Goal: Transaction & Acquisition: Register for event/course

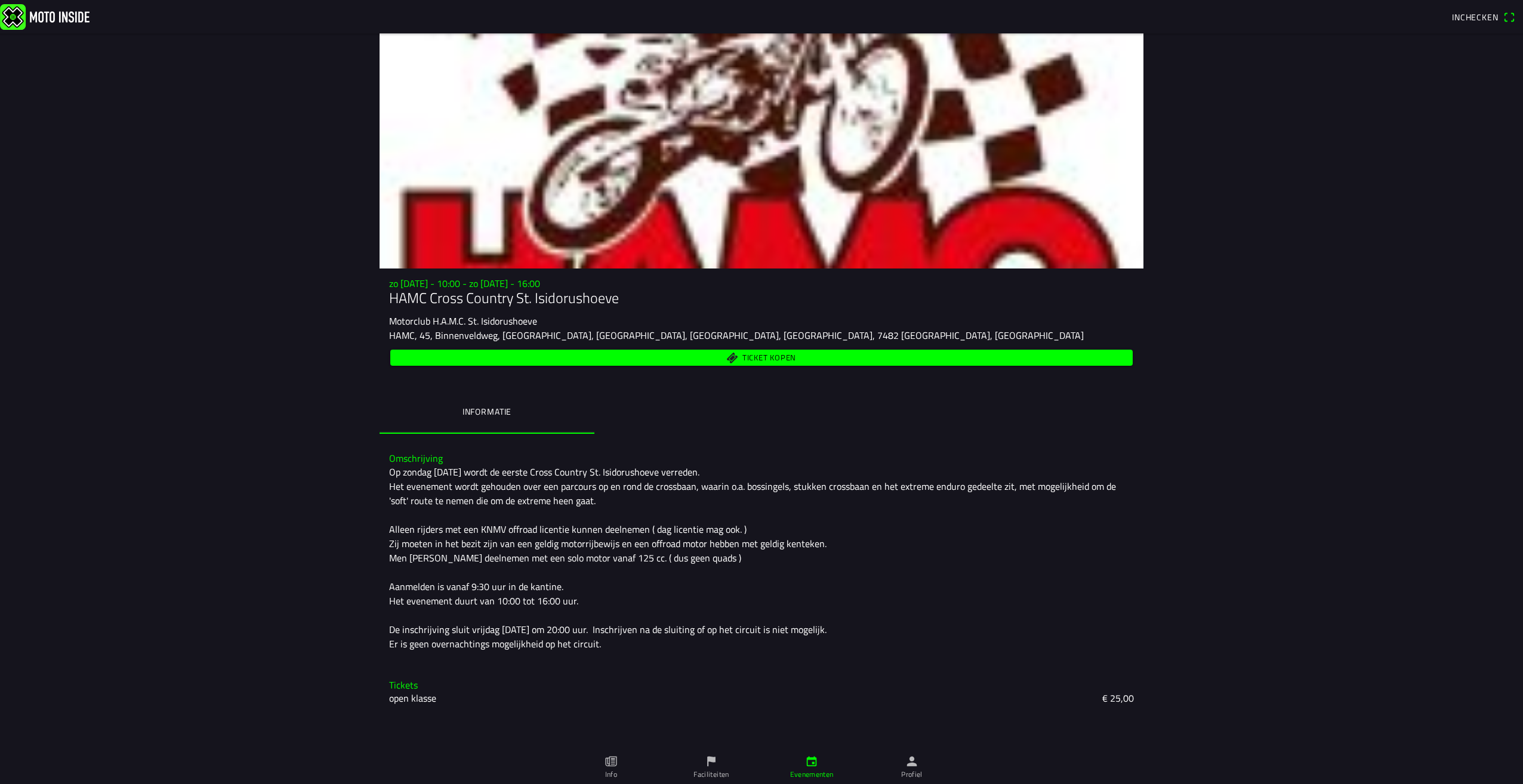
drag, startPoint x: 398, startPoint y: 632, endPoint x: 716, endPoint y: 639, distance: 318.1
click at [716, 639] on div "Op zondag [DATE] wordt de eerste Cross Country St. Isidorushoeve verreden. Het …" at bounding box center [761, 558] width 745 height 186
drag, startPoint x: 716, startPoint y: 639, endPoint x: 696, endPoint y: 652, distance: 23.9
click at [696, 652] on div "Omschrijving Op zondag [DATE] wordt de eerste Cross Country St. Isidorushoeve v…" at bounding box center [761, 552] width 764 height 217
click at [776, 358] on span "Ticket kopen" at bounding box center [770, 357] width 54 height 8
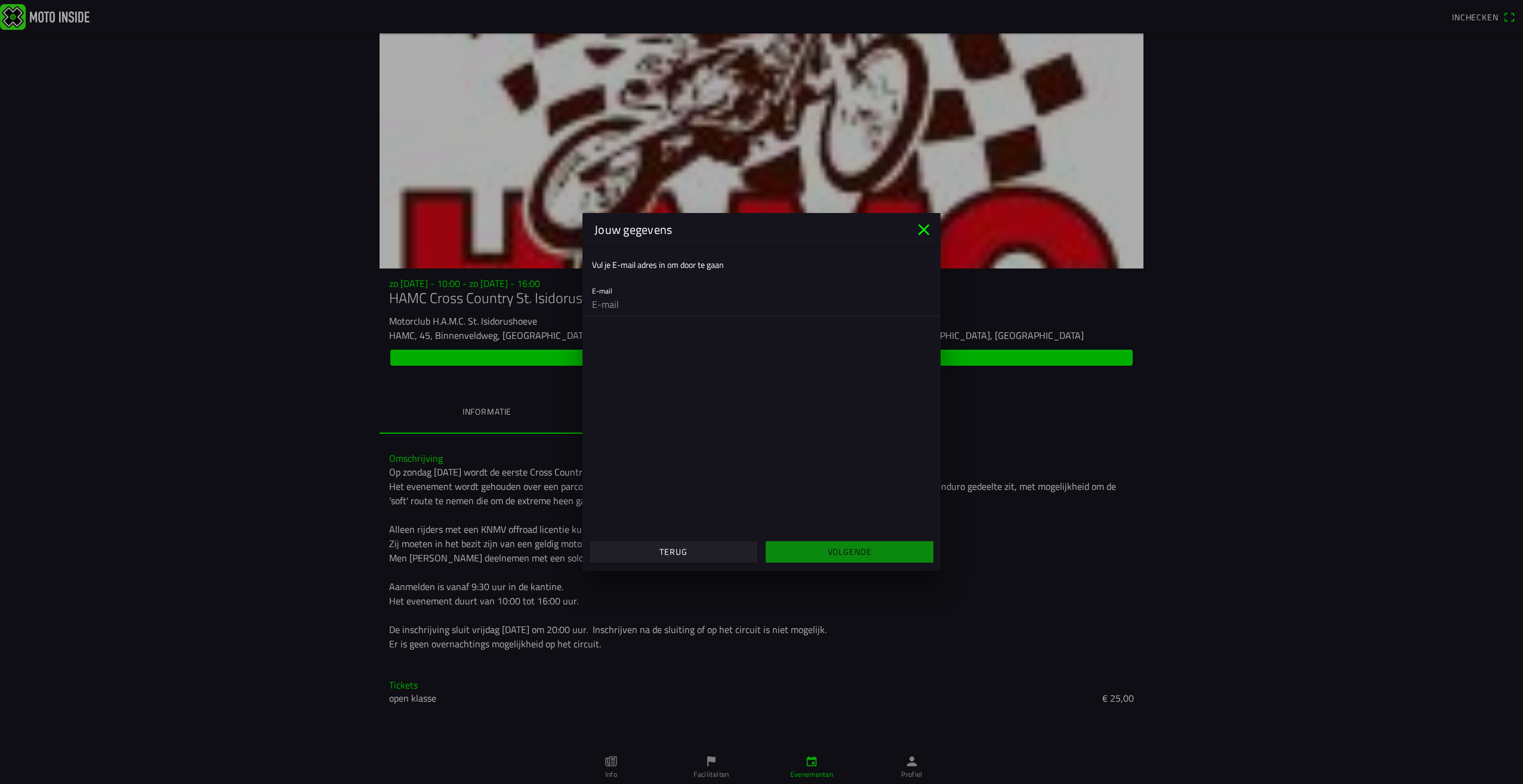
click at [655, 311] on input "email" at bounding box center [762, 304] width 339 height 24
type input "[EMAIL_ADDRESS][DOMAIN_NAME]"
click at [853, 560] on span "Volgende" at bounding box center [849, 551] width 149 height 21
click at [662, 362] on input "text" at bounding box center [762, 362] width 339 height 24
type input "[EMAIL_ADDRESS][DOMAIN_NAME]"
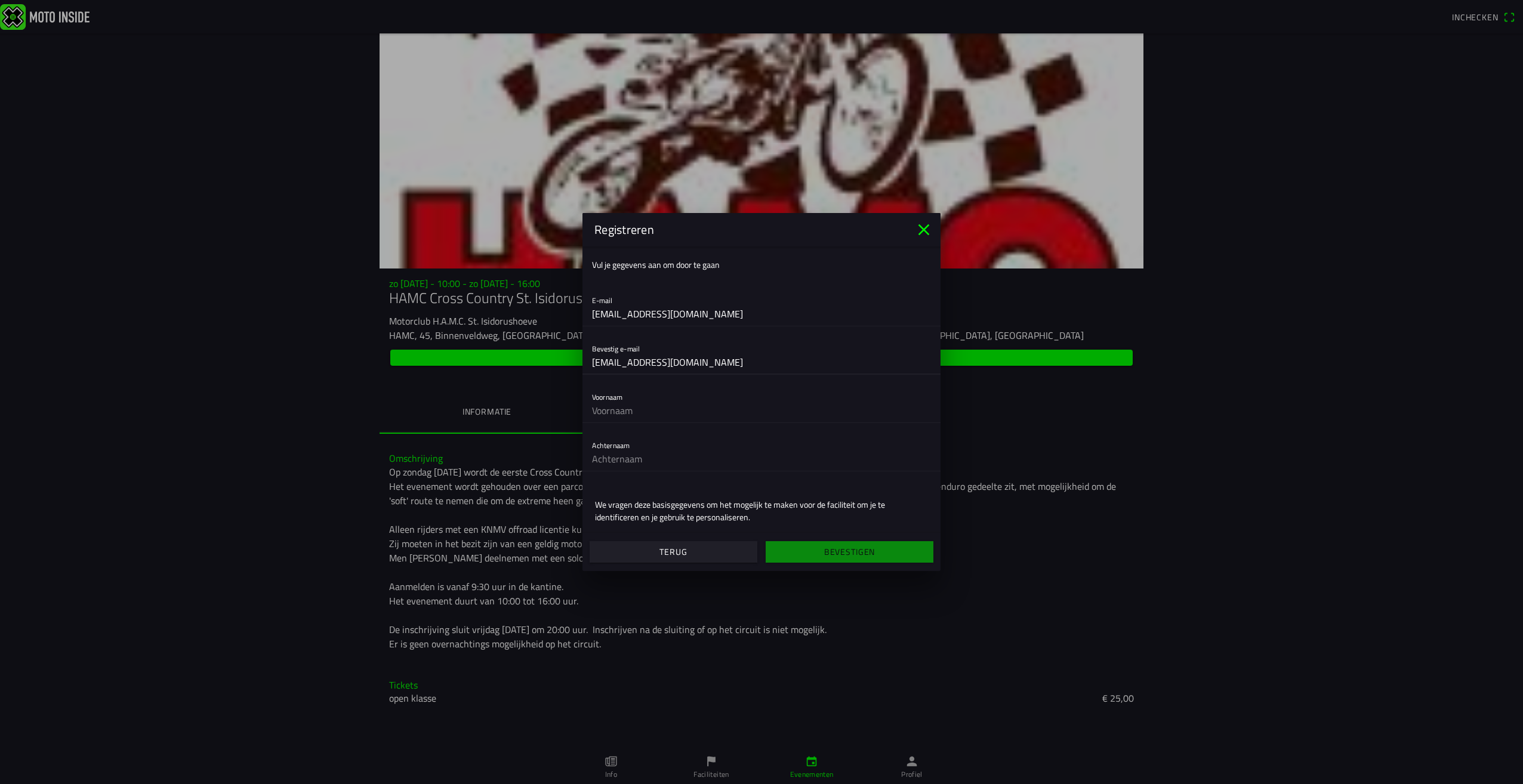
type input "torento"
type input "smeets"
click at [0, 0] on slot "Bevestigen" at bounding box center [0, 0] width 0 height 0
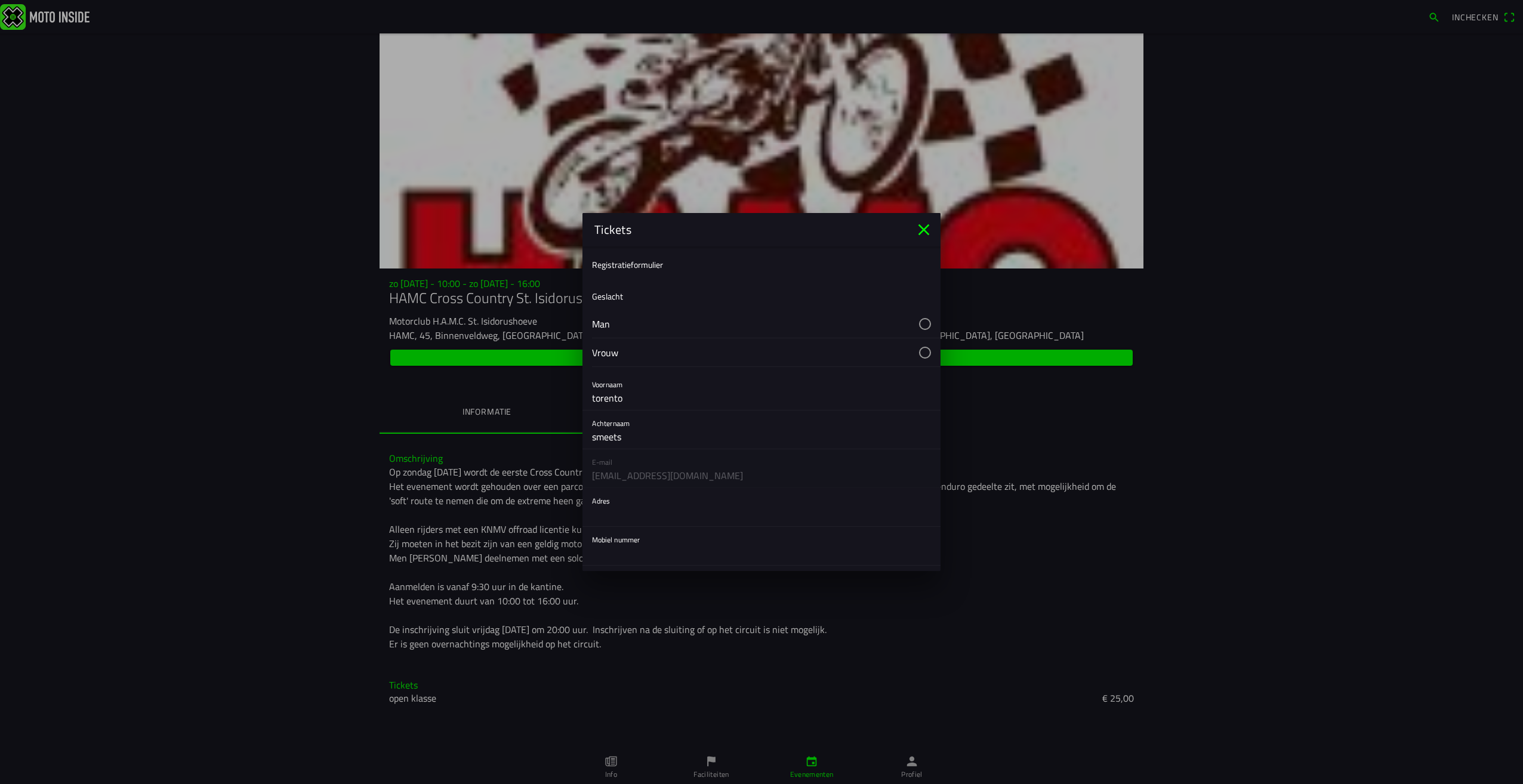
click at [898, 323] on button "button" at bounding box center [766, 324] width 348 height 28
click at [645, 341] on input "text" at bounding box center [762, 335] width 339 height 24
type input "H"
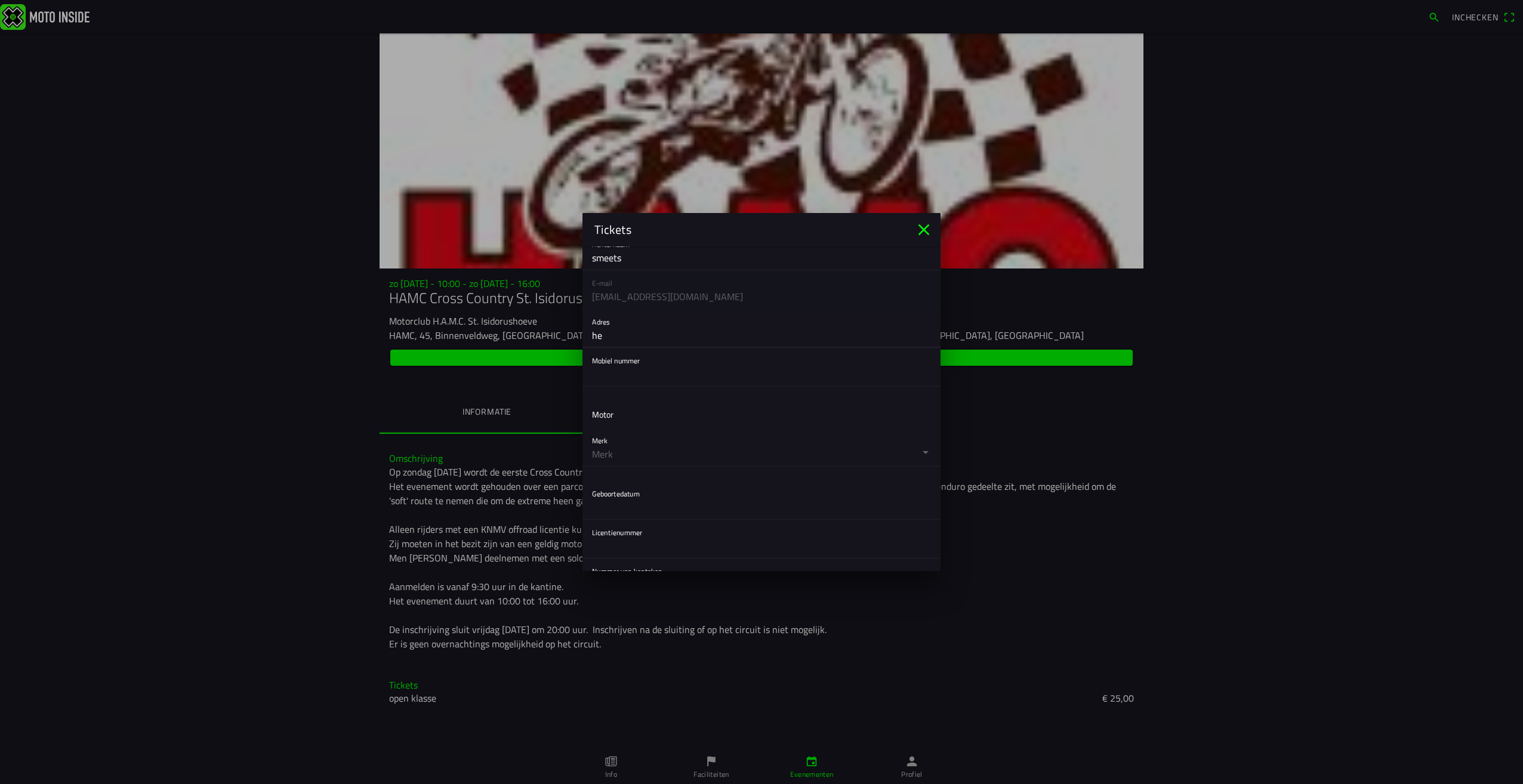
type input "h"
type input "het withag 4"
click at [646, 373] on input "text" at bounding box center [762, 374] width 339 height 24
type input "0653658072"
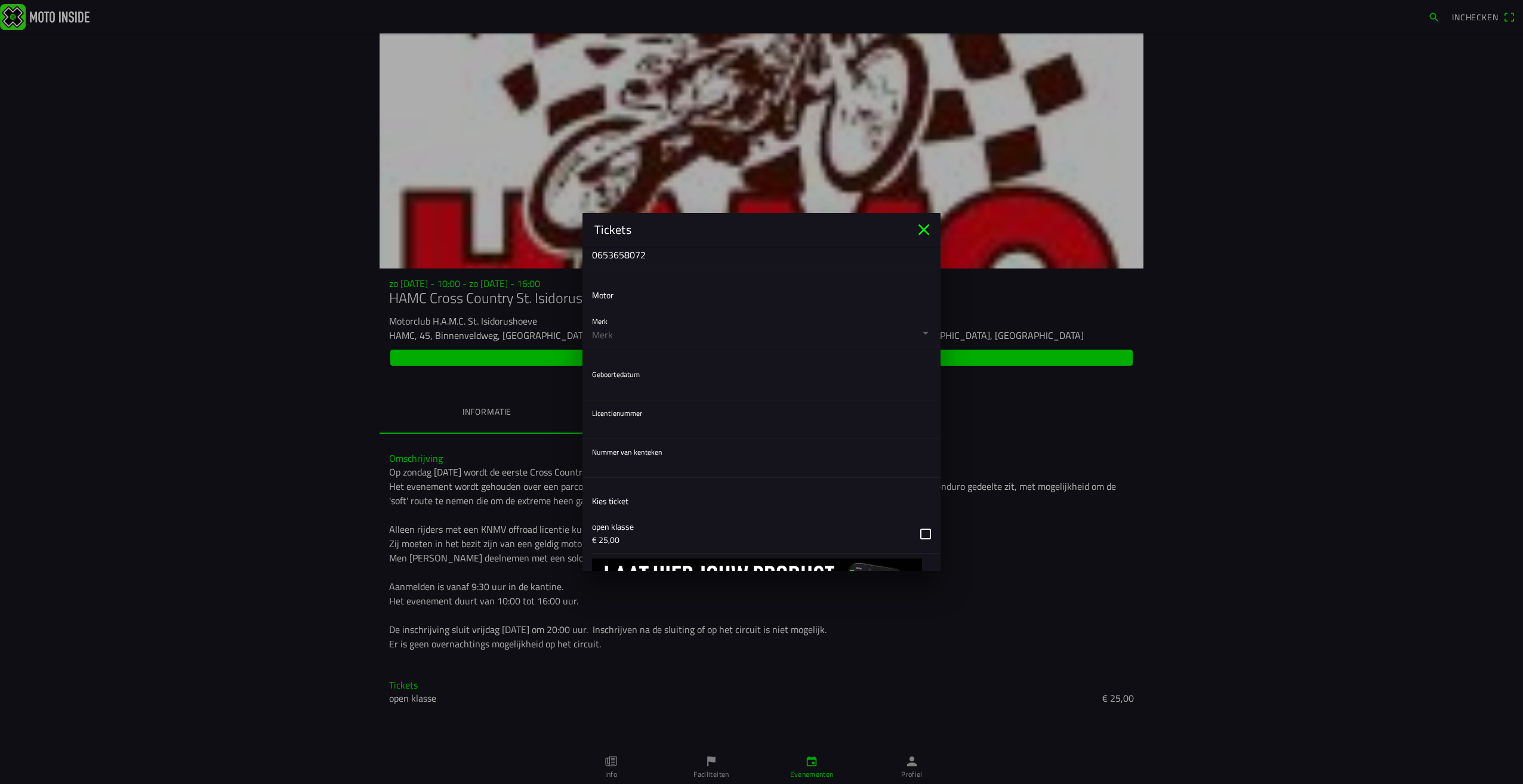
click at [651, 336] on button "button" at bounding box center [766, 328] width 348 height 38
click at [918, 334] on ion-backdrop at bounding box center [761, 392] width 1523 height 784
click at [918, 334] on button "button" at bounding box center [766, 328] width 348 height 38
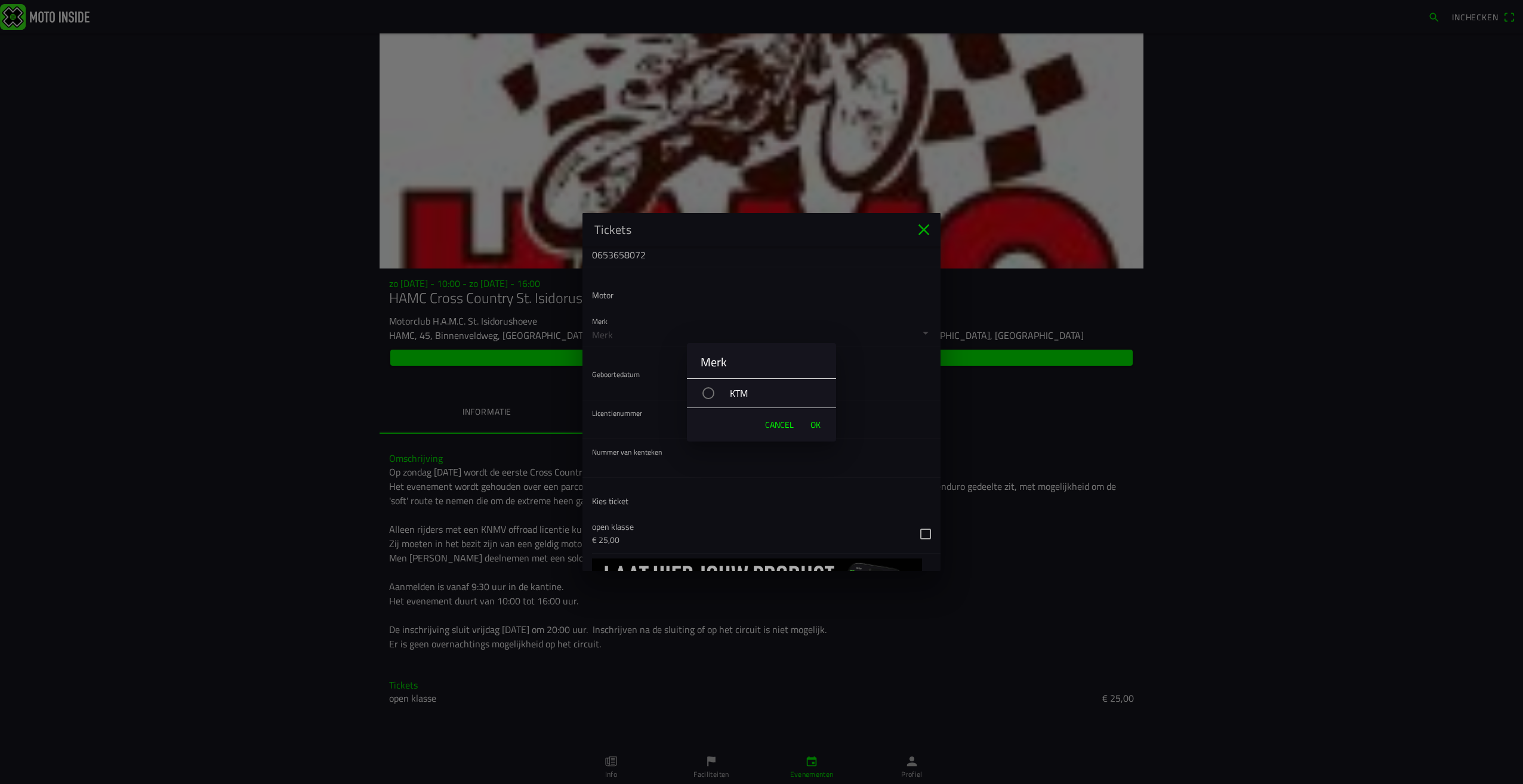
click at [709, 393] on div "button" at bounding box center [709, 393] width 12 height 12
click at [823, 422] on button "OK" at bounding box center [816, 425] width 22 height 24
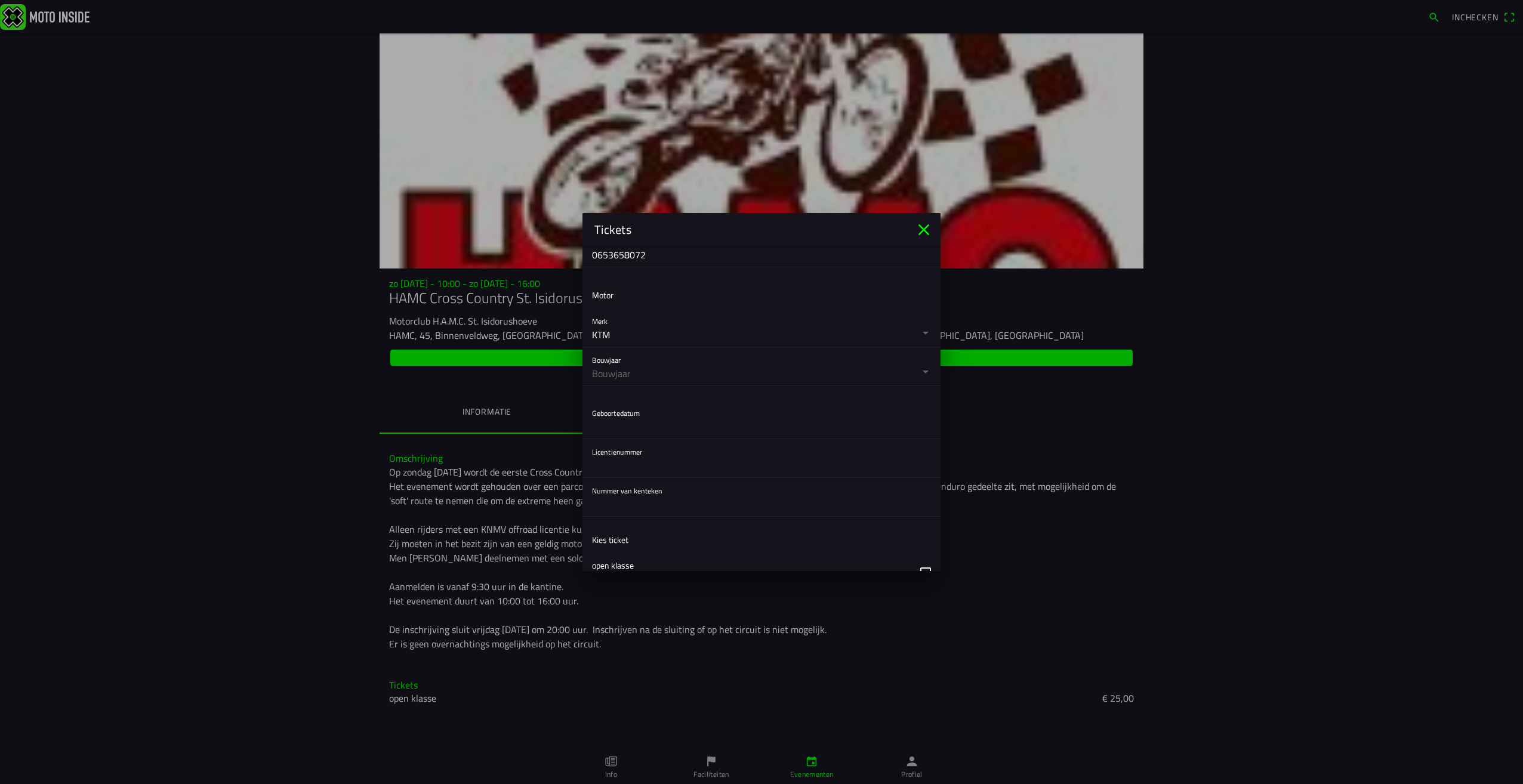
click at [645, 376] on button "button" at bounding box center [766, 366] width 348 height 38
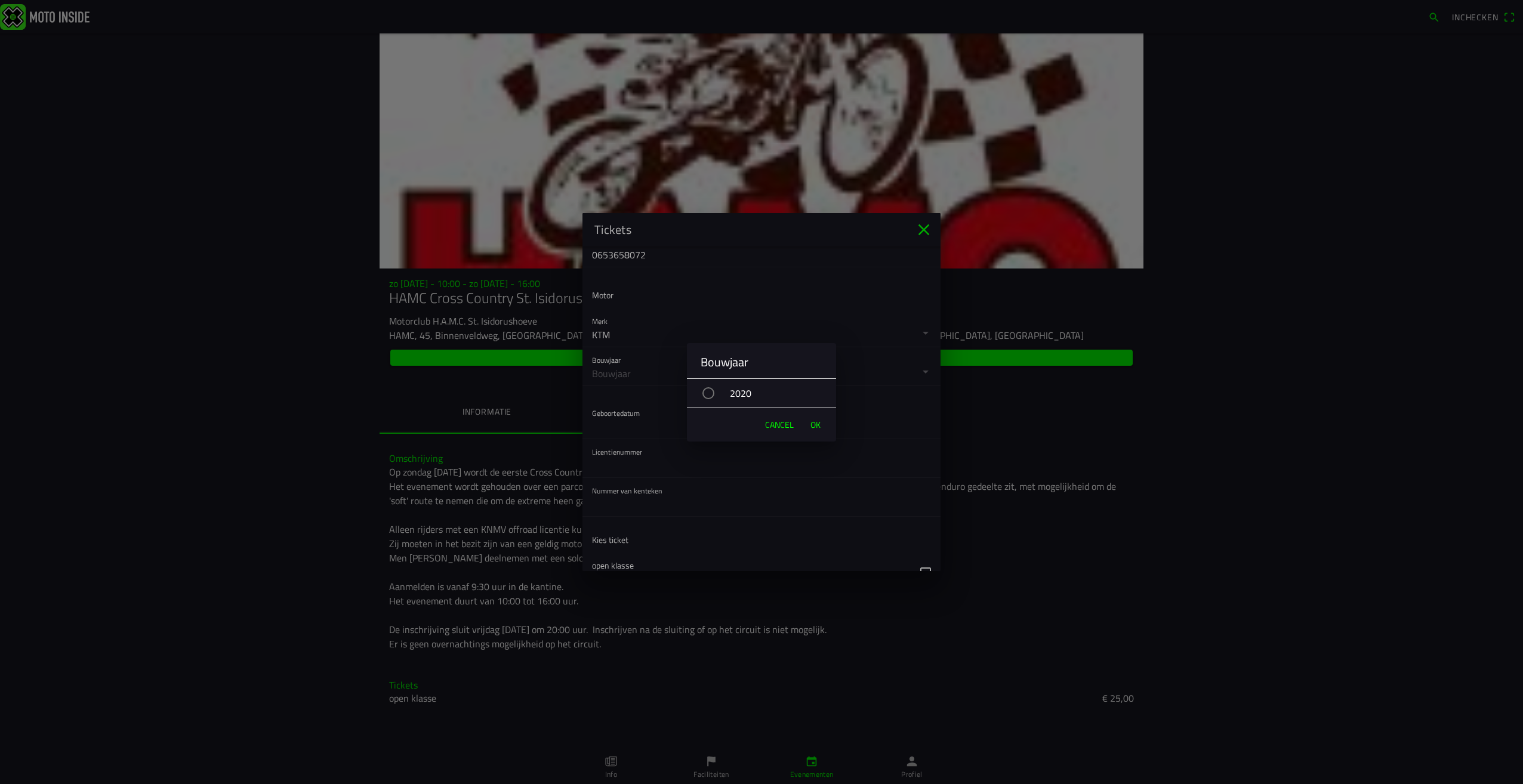
click at [706, 391] on div "button" at bounding box center [709, 393] width 12 height 12
click at [818, 423] on span "OK" at bounding box center [816, 425] width 10 height 12
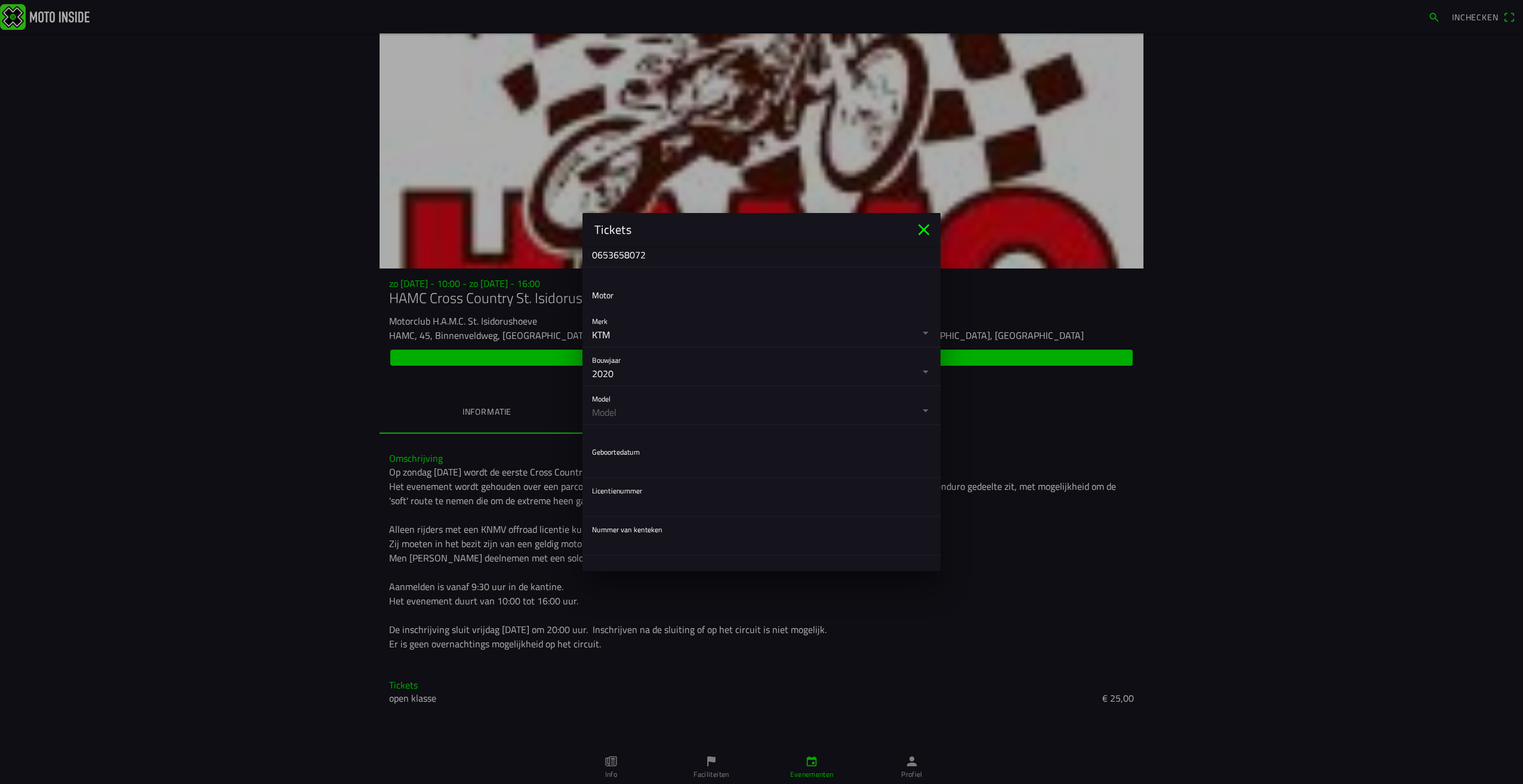
click at [714, 416] on button "button" at bounding box center [766, 405] width 348 height 38
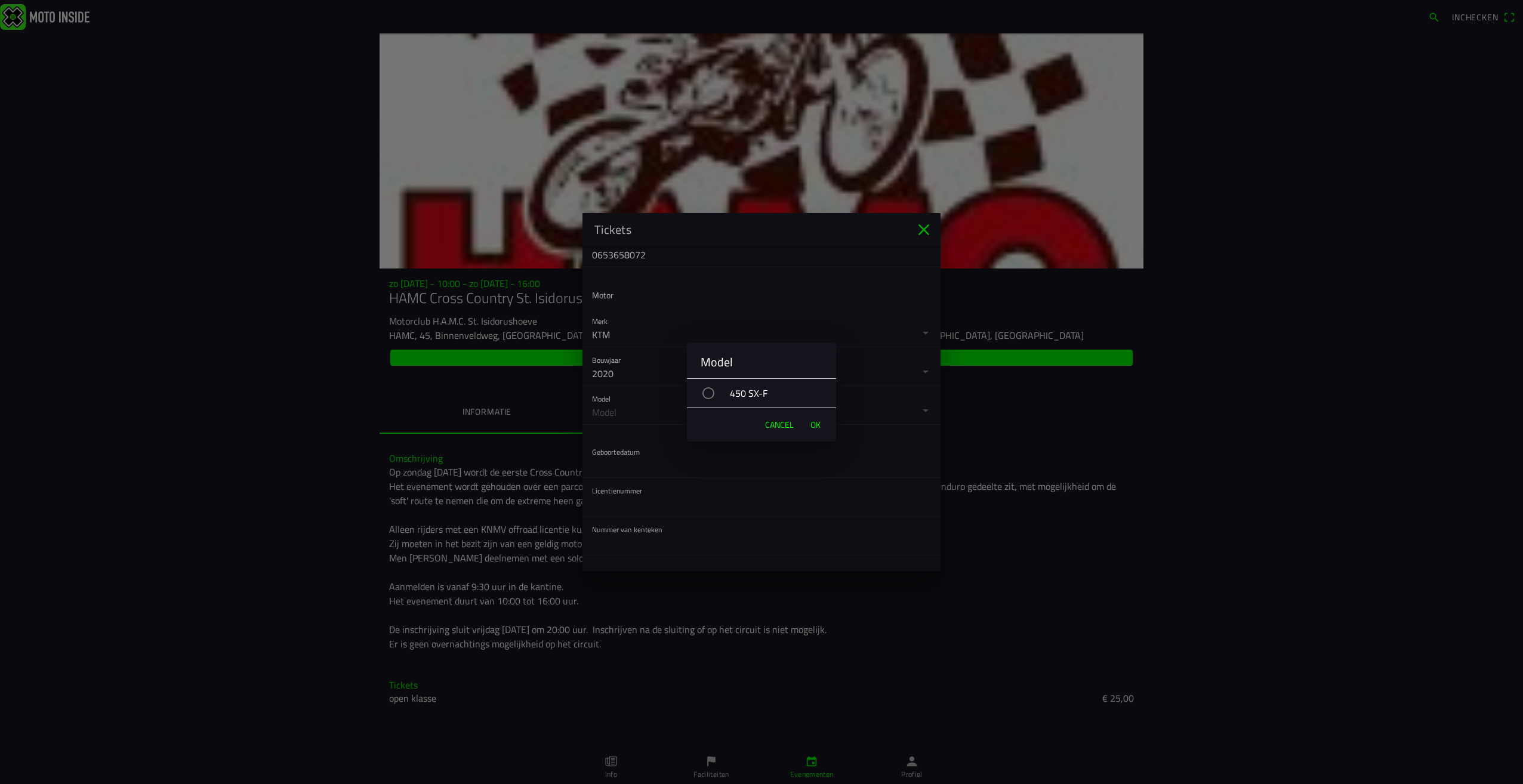
click at [746, 393] on div "450 SX-F" at bounding box center [768, 393] width 137 height 30
click at [811, 422] on span "OK" at bounding box center [816, 425] width 10 height 12
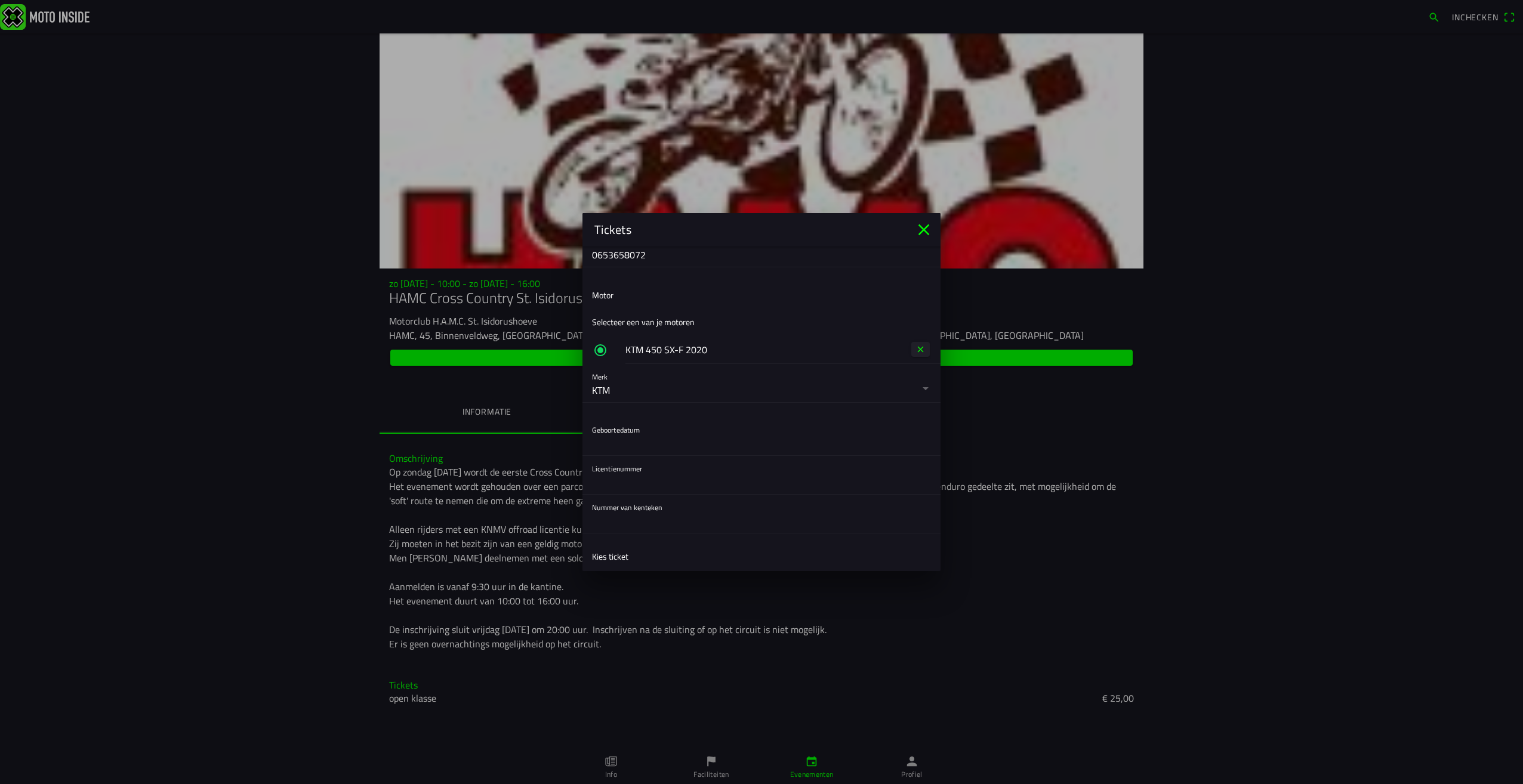
click at [644, 351] on button "button" at bounding box center [762, 350] width 358 height 29
click at [642, 430] on button "button" at bounding box center [766, 436] width 348 height 38
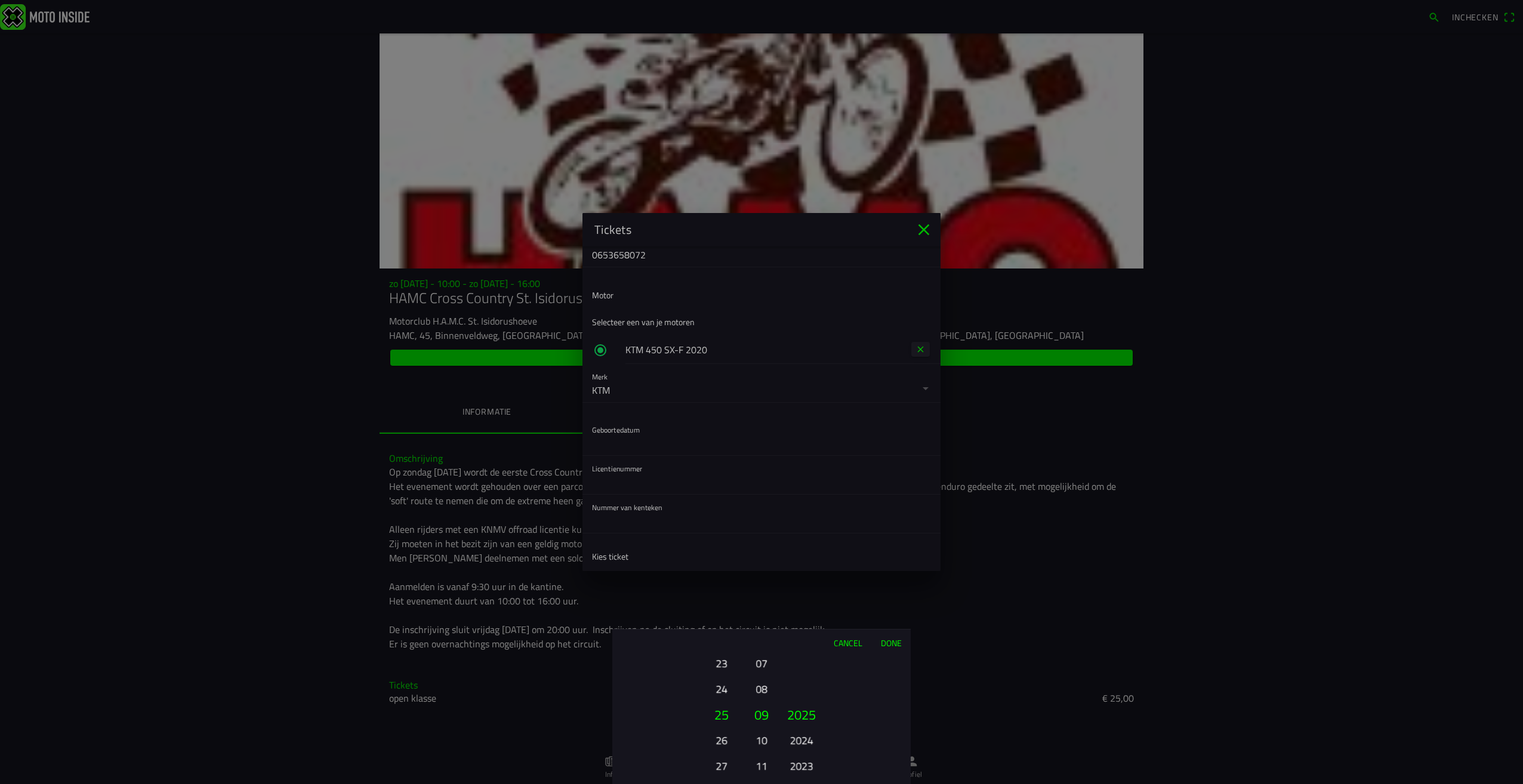
click at [727, 767] on button "27" at bounding box center [721, 765] width 33 height 21
drag, startPoint x: 804, startPoint y: 746, endPoint x: 817, endPoint y: 623, distance: 123.7
click at [817, 623] on ion-picker "Cancel Done 01 02 03 04 05 06 07 08 09 10 11 12 13 14 15 16 17 18 19 20 21 22 2…" at bounding box center [761, 392] width 1523 height 784
drag, startPoint x: 808, startPoint y: 754, endPoint x: 802, endPoint y: 609, distance: 145.1
click at [802, 609] on ion-picker "Cancel Done 01 02 03 04 05 06 07 08 09 10 11 12 13 14 15 16 17 18 19 20 21 22 2…" at bounding box center [761, 392] width 1523 height 784
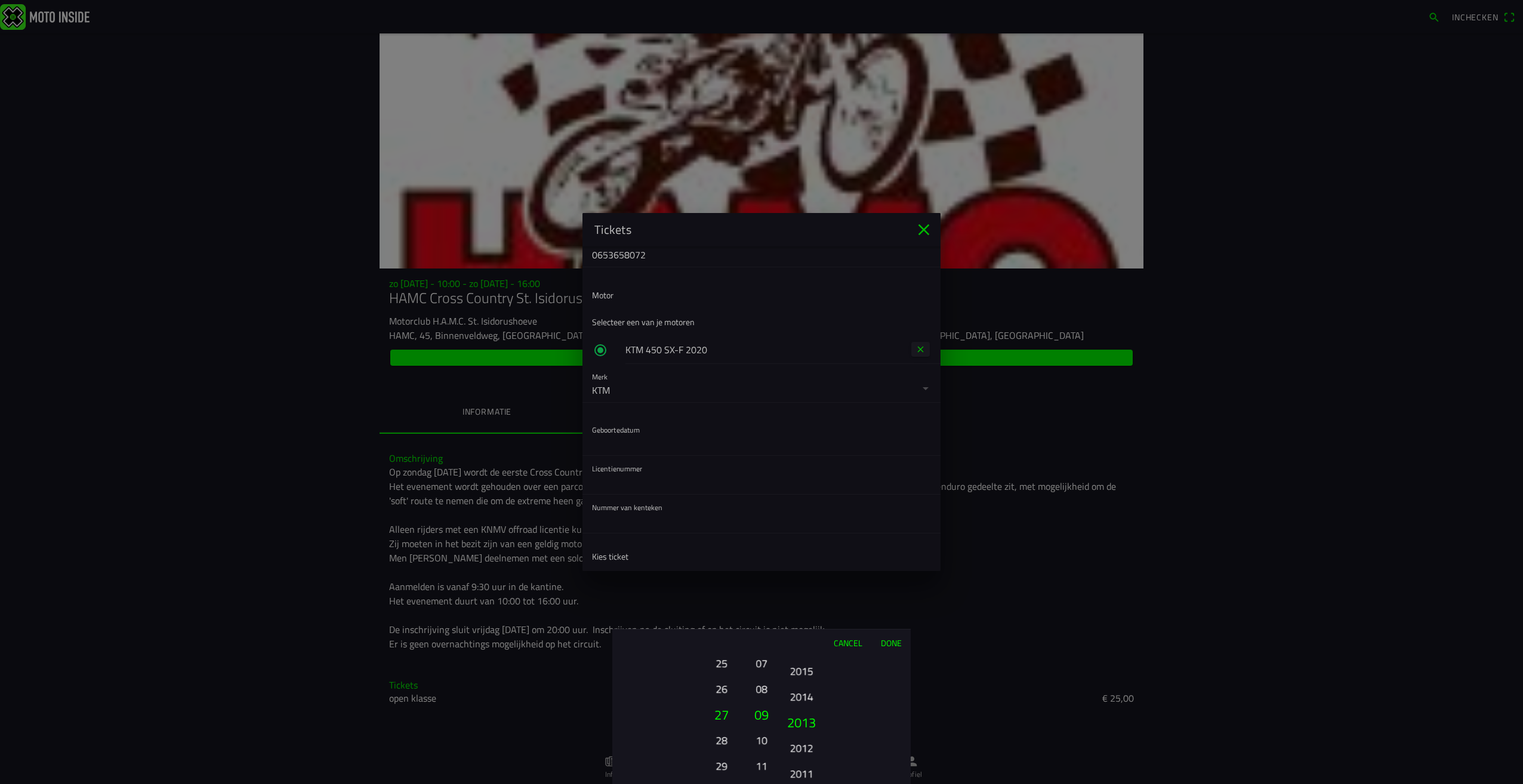
drag, startPoint x: 793, startPoint y: 744, endPoint x: 793, endPoint y: 653, distance: 91.0
click at [793, 653] on div "Cancel Done 01 02 03 04 05 06 07 08 09 10 11 12 13 14 15 16 17 18 19 20 21 22 2…" at bounding box center [761, 706] width 298 height 155
drag, startPoint x: 805, startPoint y: 735, endPoint x: 818, endPoint y: 641, distance: 94.9
click at [817, 643] on div "Cancel Done 01 02 03 04 05 06 07 08 09 10 11 12 13 14 15 16 17 18 19 20 21 22 2…" at bounding box center [761, 706] width 298 height 155
drag, startPoint x: 807, startPoint y: 747, endPoint x: 812, endPoint y: 625, distance: 122.1
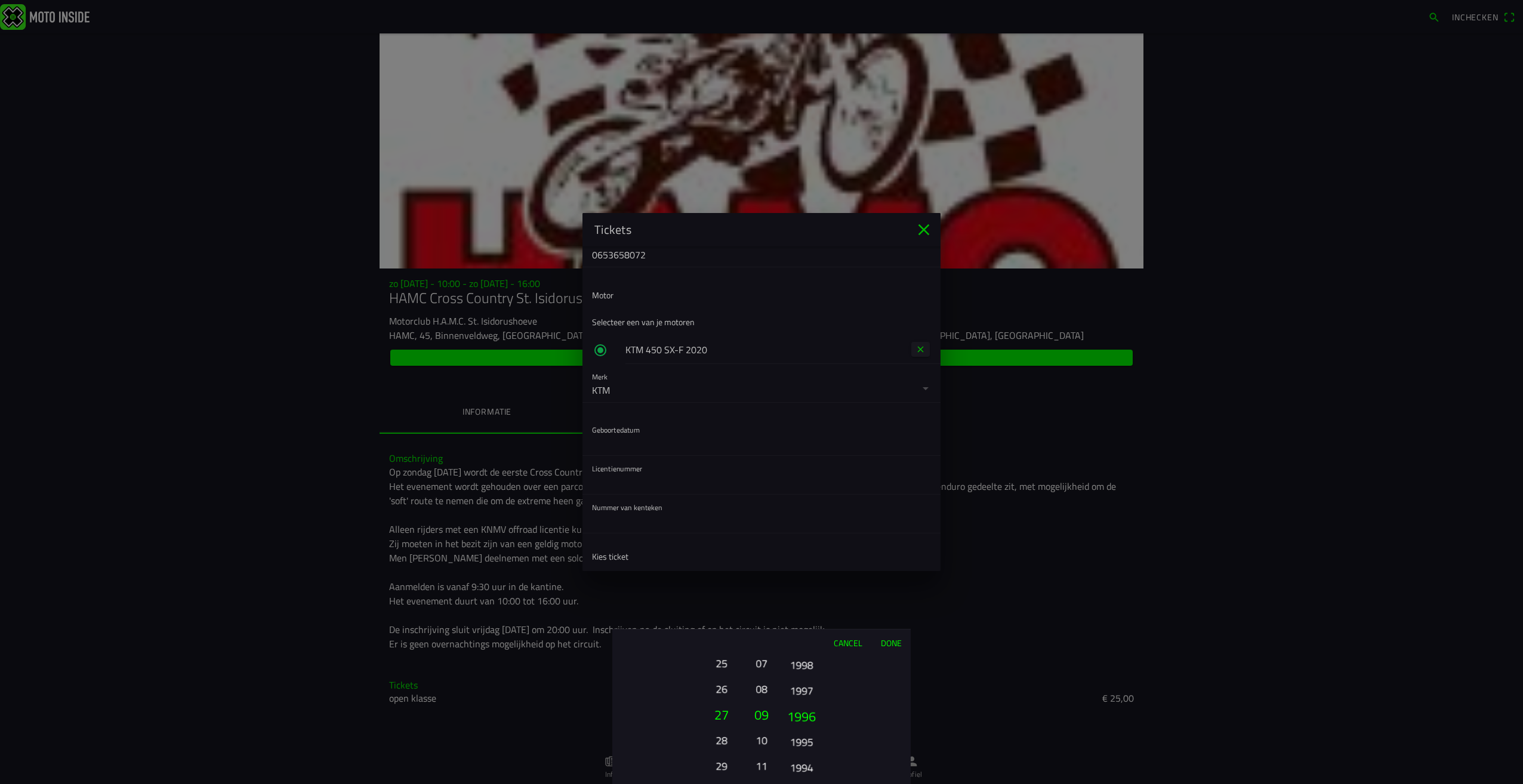
click at [812, 625] on ion-picker "Cancel Done 01 02 03 04 05 06 07 08 09 10 11 12 13 14 15 16 17 18 19 20 21 22 2…" at bounding box center [761, 392] width 1523 height 784
drag, startPoint x: 800, startPoint y: 697, endPoint x: 800, endPoint y: 726, distance: 29.0
click at [800, 726] on button "1994" at bounding box center [801, 717] width 40 height 26
drag, startPoint x: 820, startPoint y: 717, endPoint x: 785, endPoint y: 655, distance: 71.2
click at [785, 655] on div "Cancel Done 01 02 03 04 05 06 07 08 09 10 11 12 13 14 15 16 17 18 19 20 21 22 2…" at bounding box center [761, 706] width 298 height 155
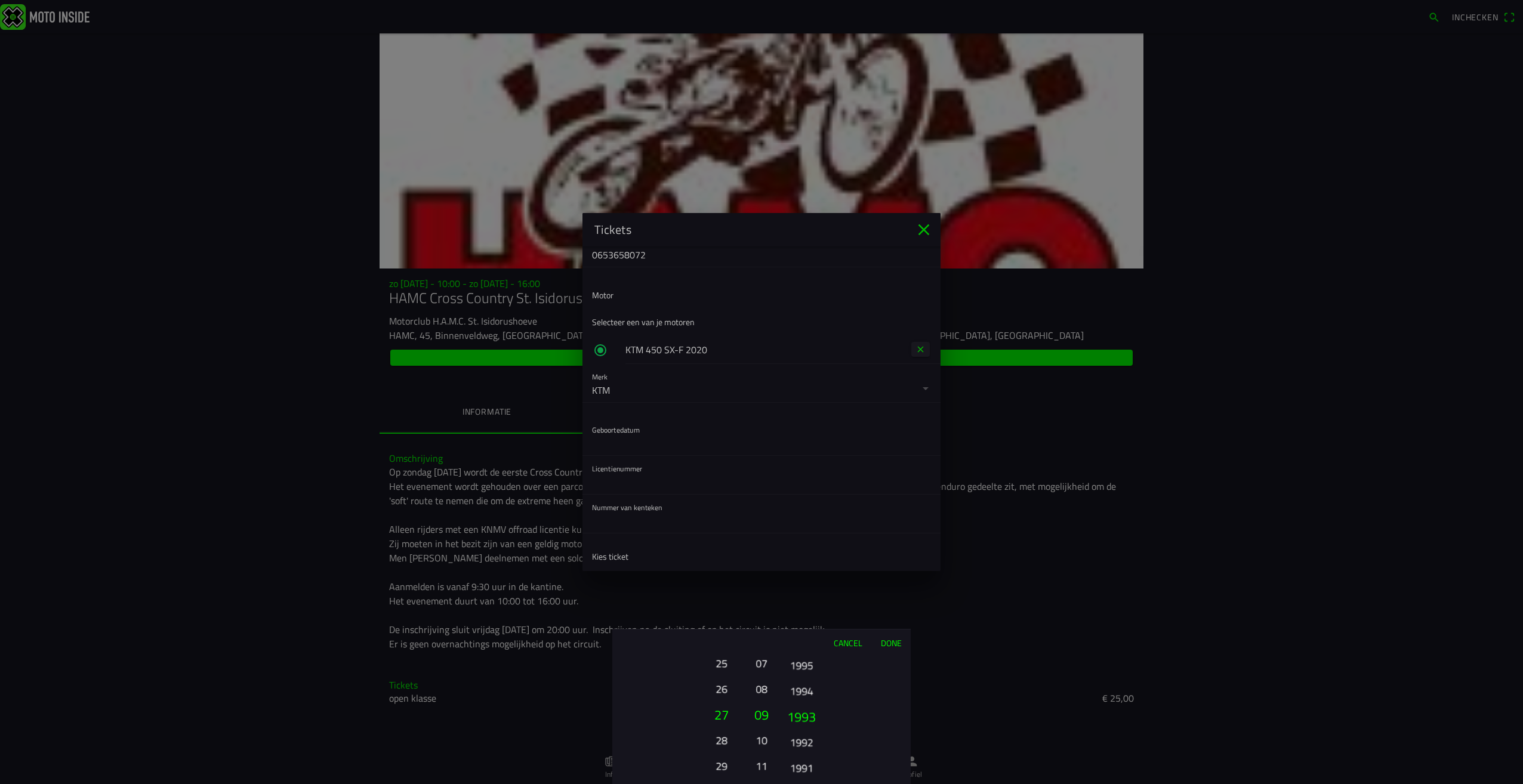
drag, startPoint x: 779, startPoint y: 706, endPoint x: 805, endPoint y: 648, distance: 63.6
click at [805, 648] on div "Cancel Done 01 02 03 04 05 06 07 08 09 10 11 12 13 14 15 16 17 18 19 20 21 22 2…" at bounding box center [761, 706] width 298 height 155
drag, startPoint x: 805, startPoint y: 688, endPoint x: 802, endPoint y: 725, distance: 37.1
click at [802, 725] on button "1993" at bounding box center [801, 723] width 40 height 26
drag, startPoint x: 767, startPoint y: 708, endPoint x: 755, endPoint y: 783, distance: 76.0
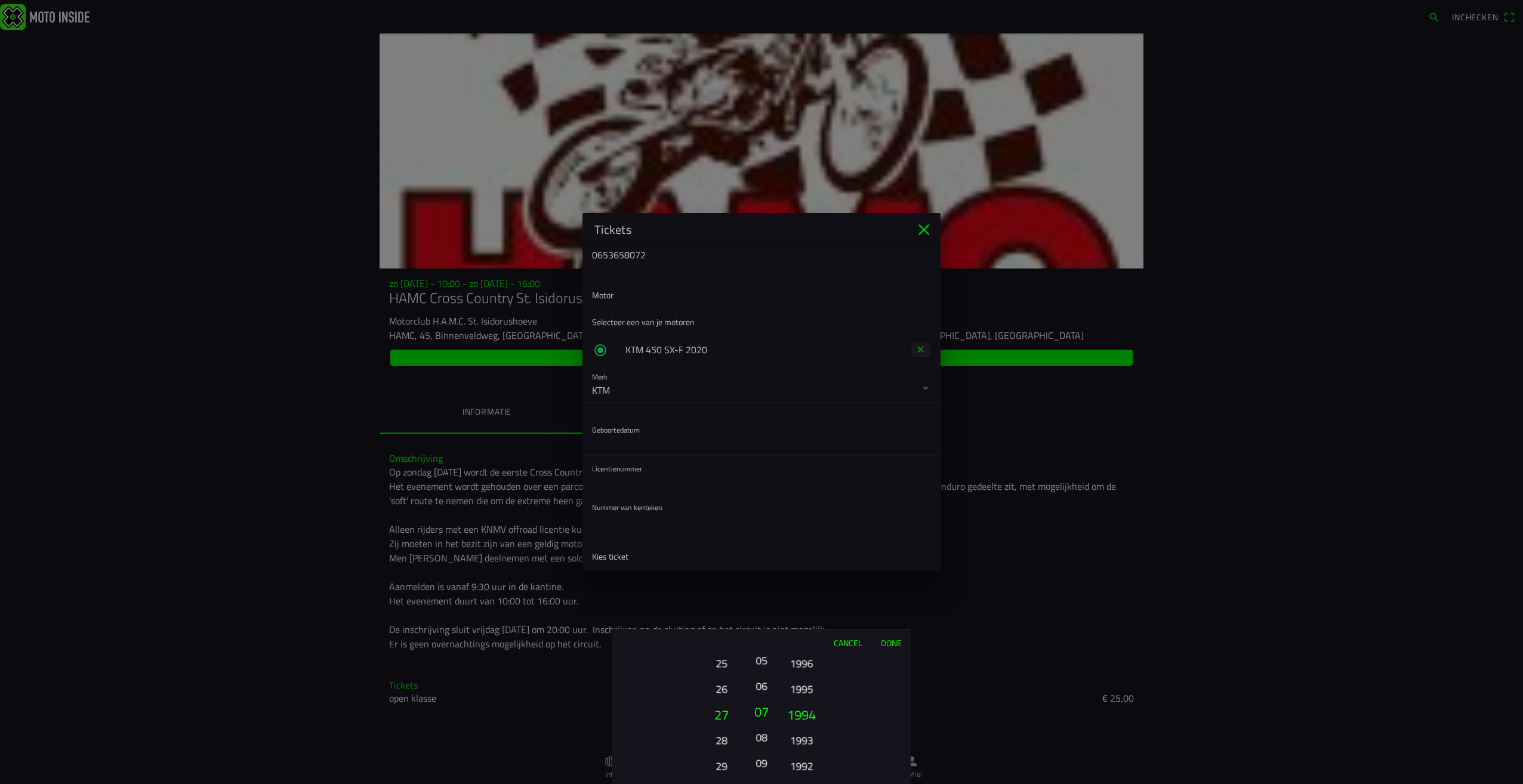
click at [754, 773] on button "09" at bounding box center [762, 763] width 17 height 21
drag, startPoint x: 762, startPoint y: 708, endPoint x: 753, endPoint y: 778, distance: 70.6
click at [753, 778] on button "05" at bounding box center [762, 781] width 17 height 21
click at [886, 643] on button "Done" at bounding box center [891, 642] width 39 height 26
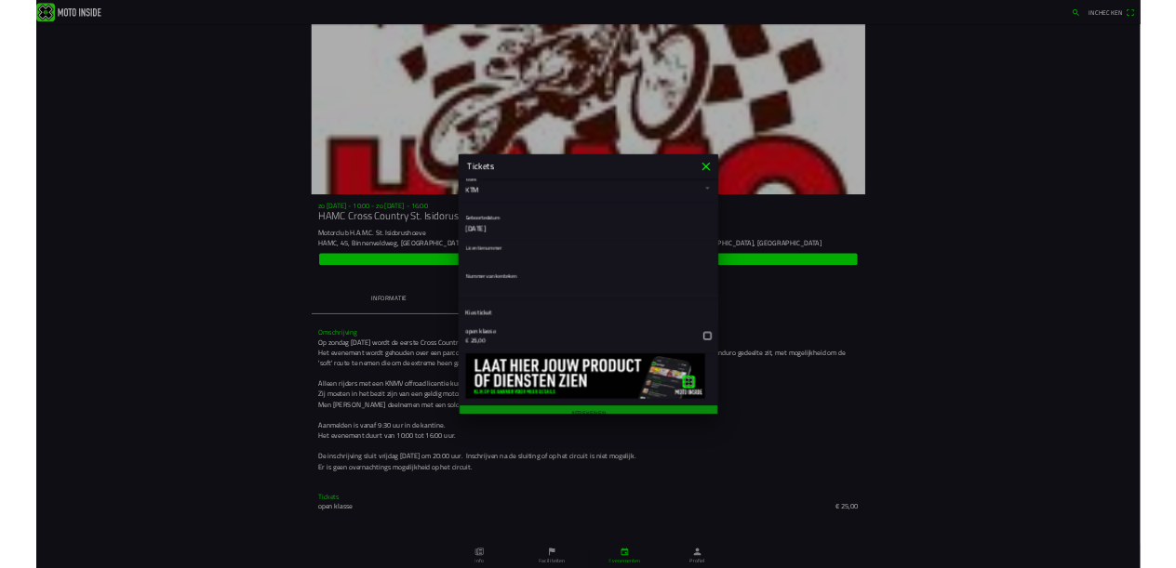
scroll to position [685, 0]
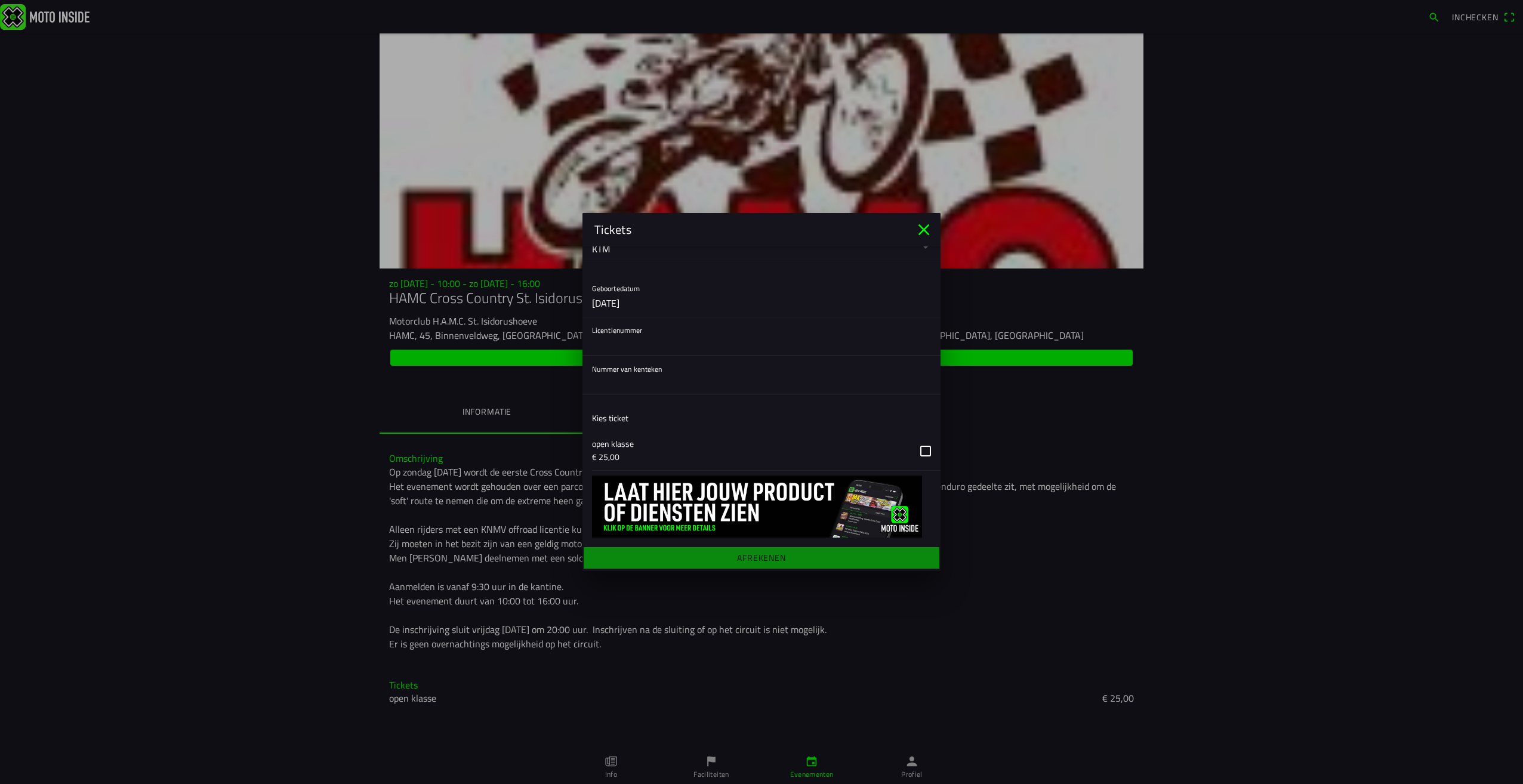
click at [635, 345] on input "text" at bounding box center [762, 343] width 339 height 24
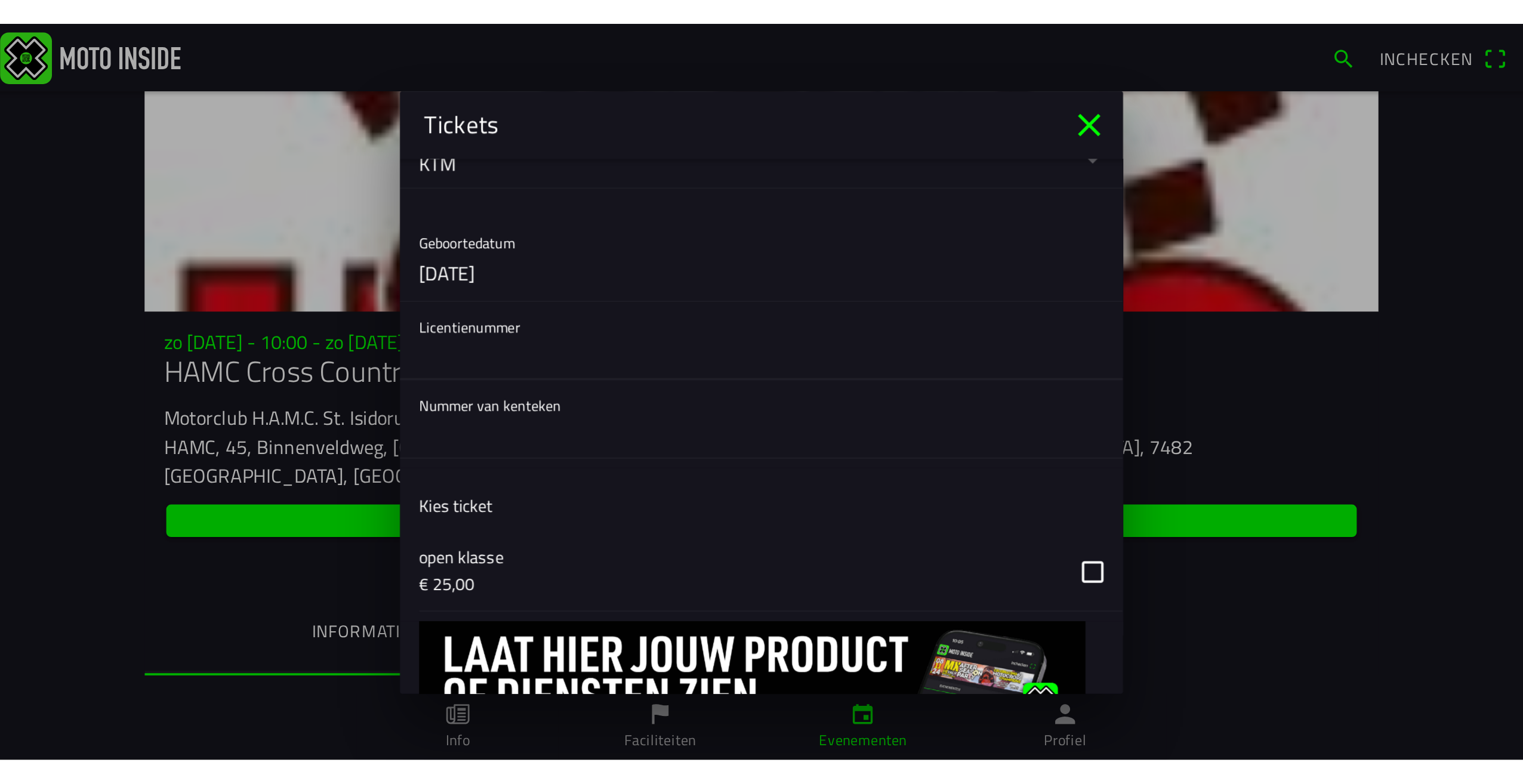
scroll to position [438, 0]
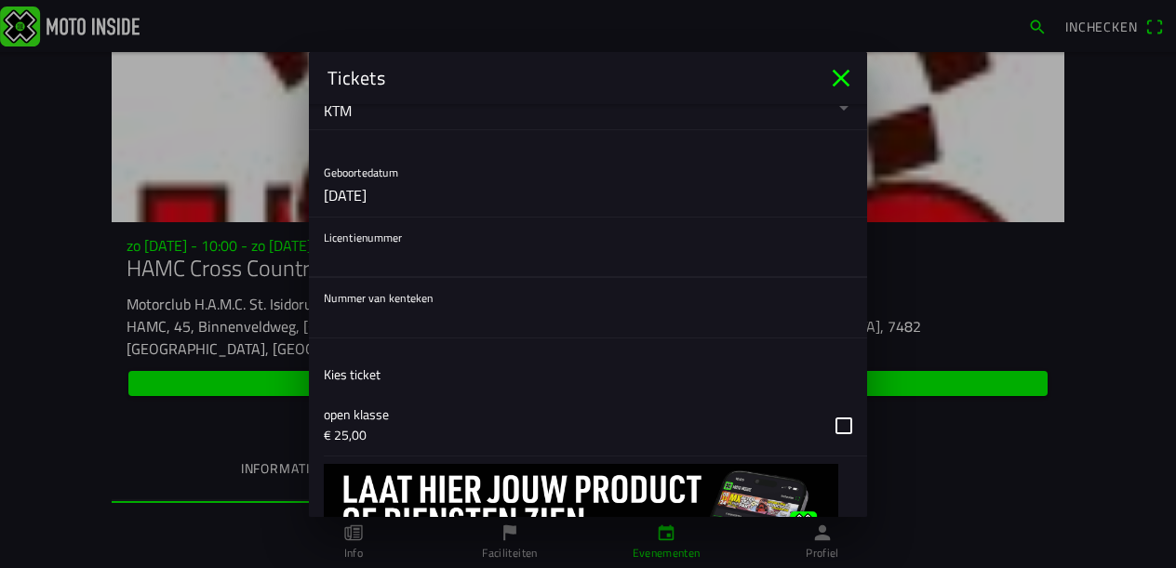
click at [388, 260] on input "text" at bounding box center [588, 258] width 528 height 37
paste input "452346"
type input "452346"
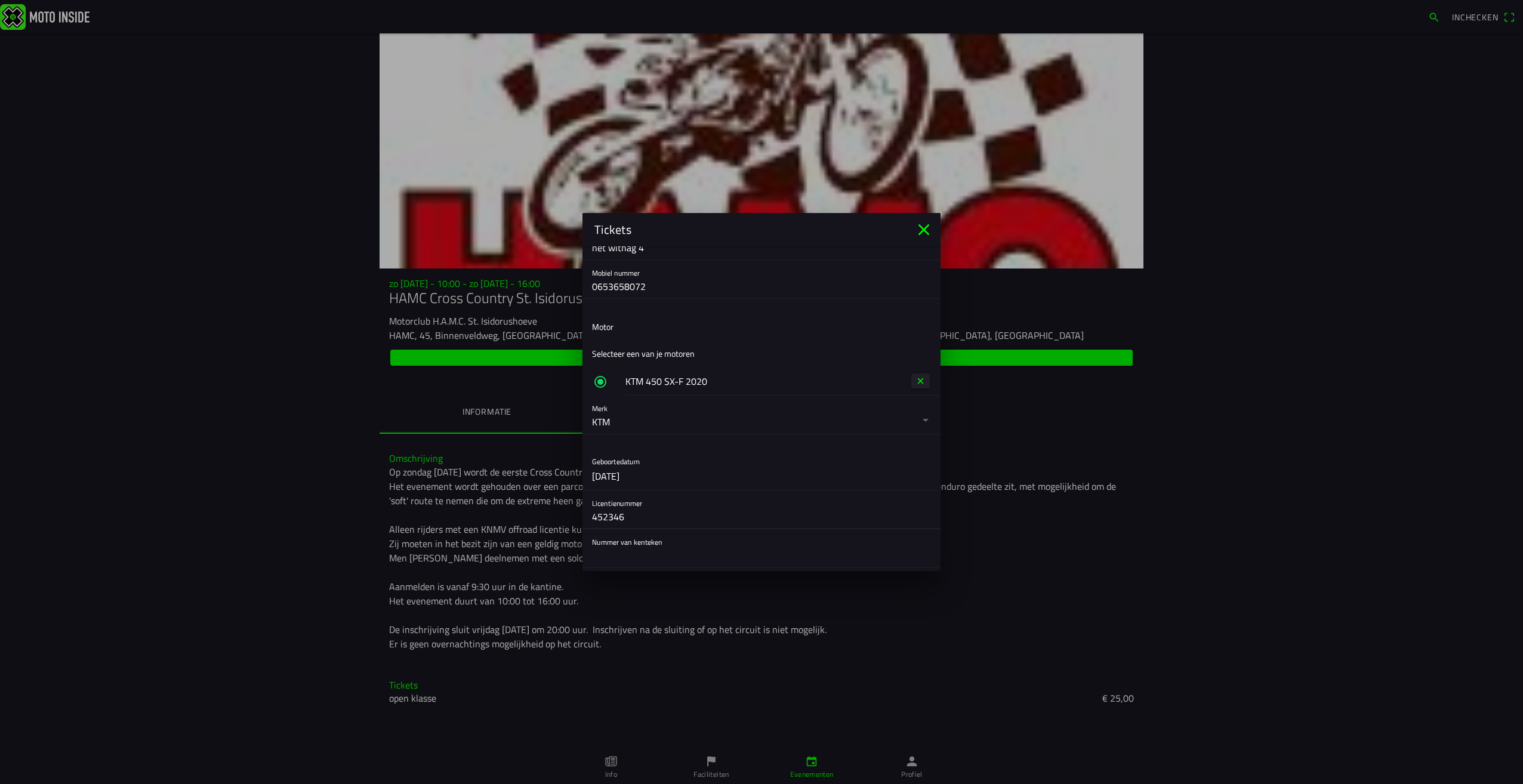
scroll to position [439, 0]
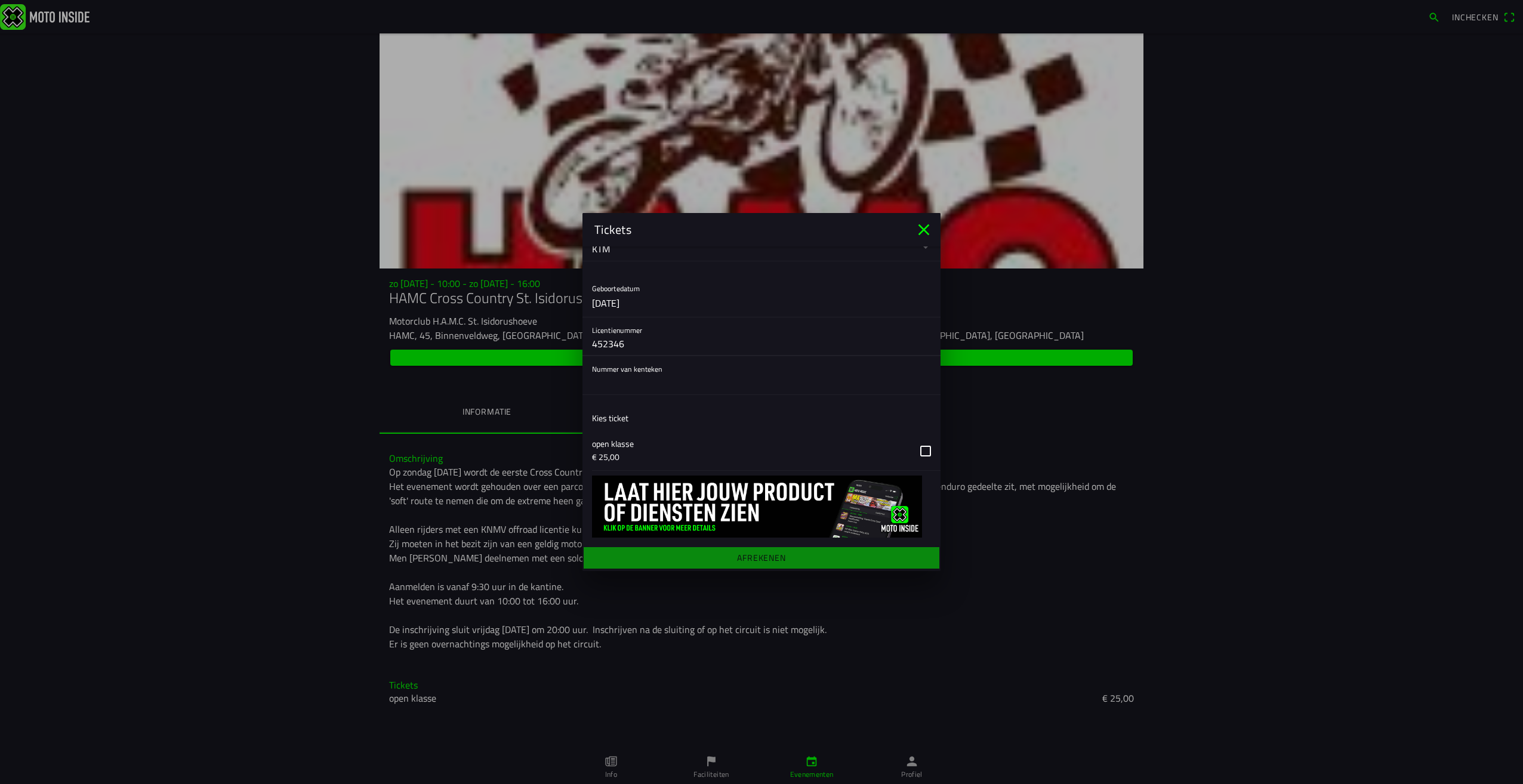
click at [924, 227] on icon "close" at bounding box center [924, 230] width 19 height 19
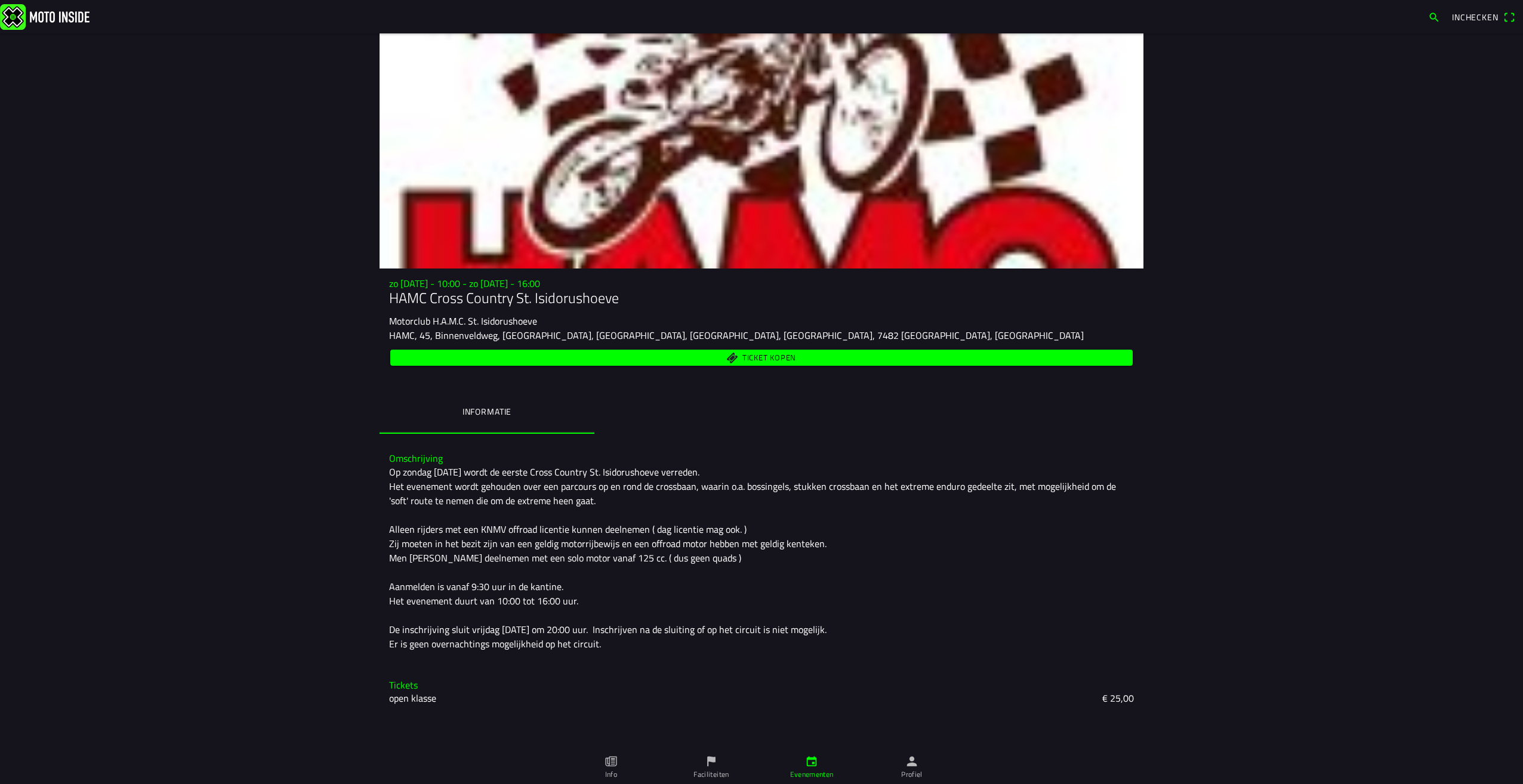
click at [783, 362] on span "Ticket kopen" at bounding box center [770, 357] width 54 height 8
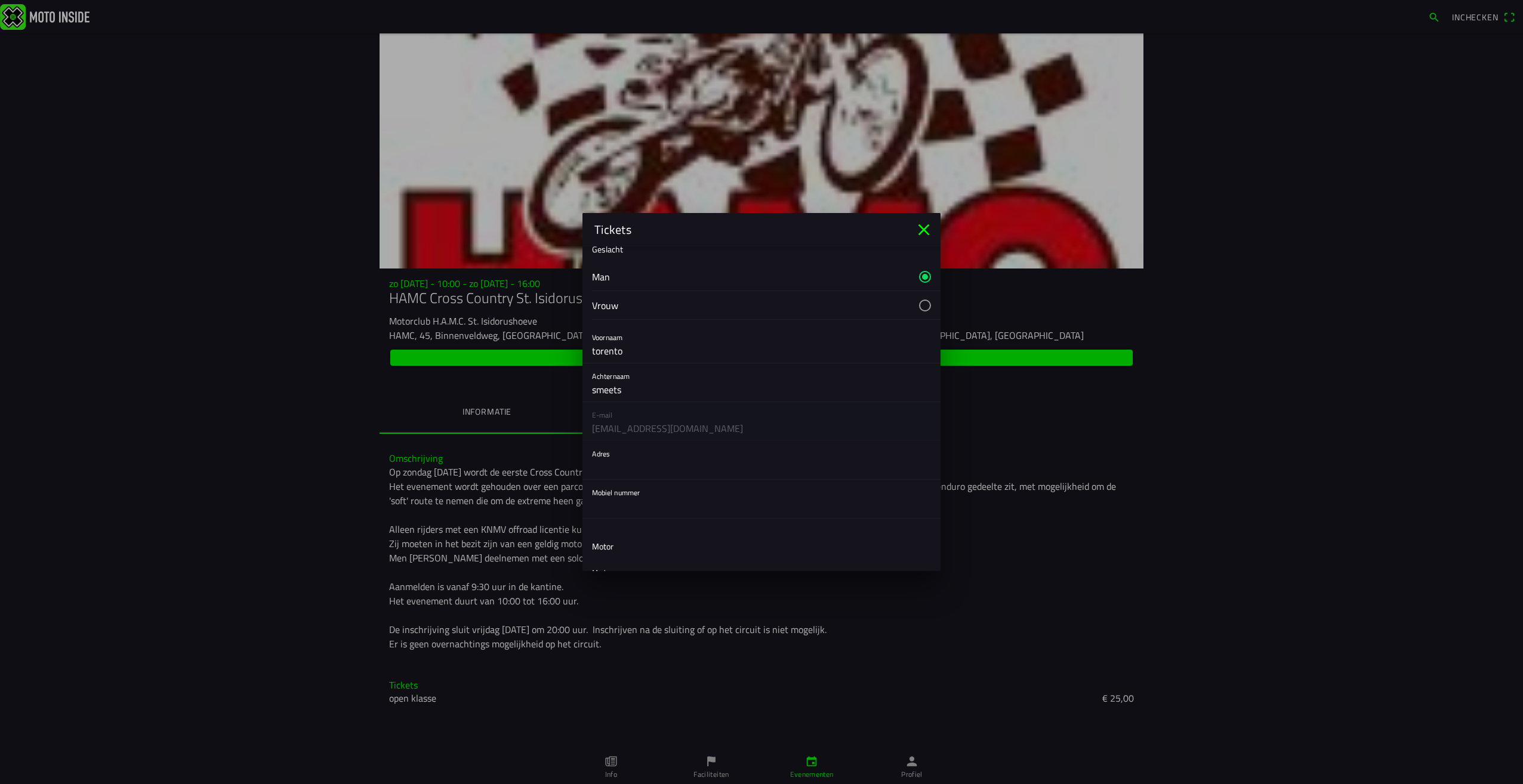
scroll to position [239, 0]
click at [651, 312] on input "text" at bounding box center [762, 314] width 339 height 24
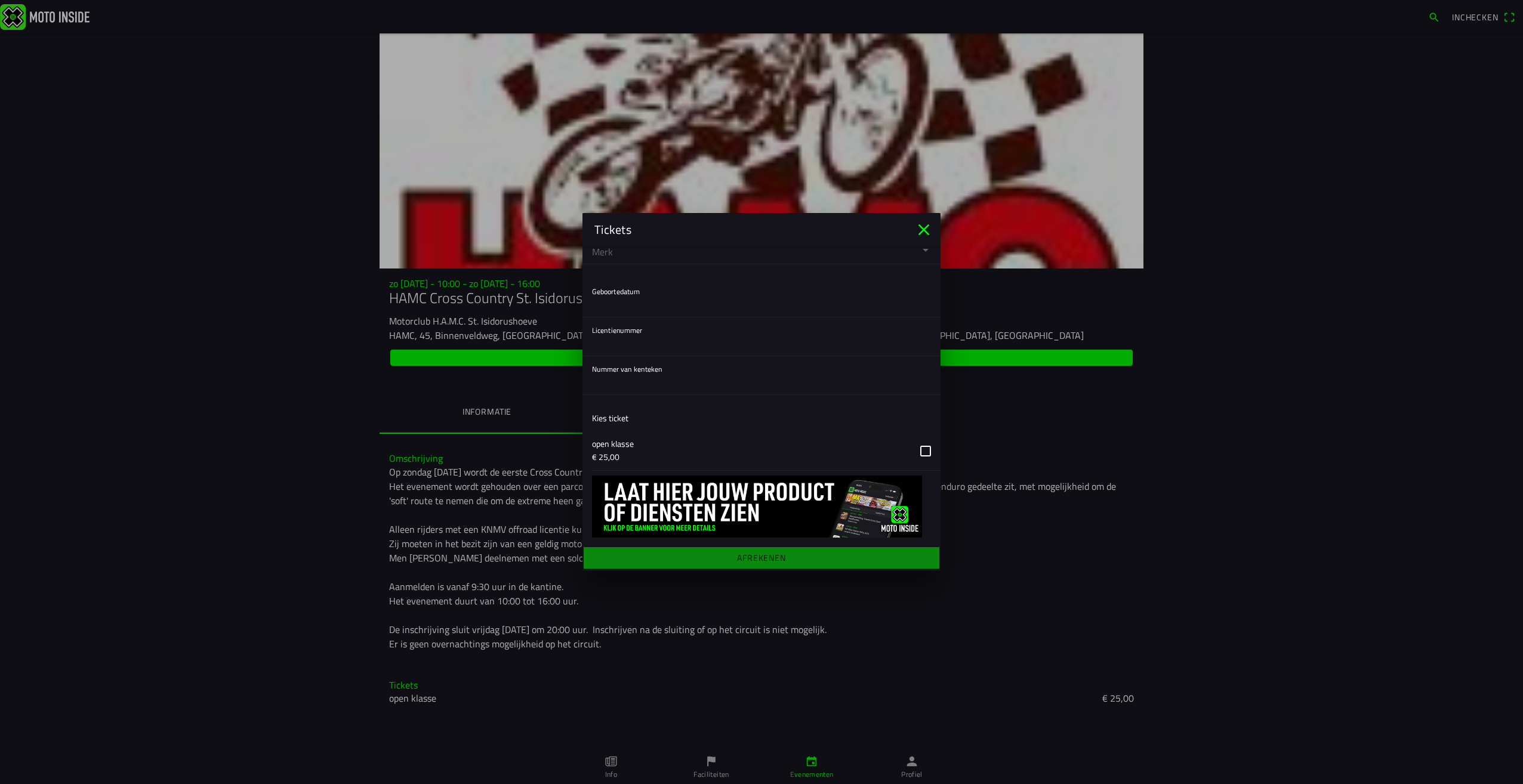
scroll to position [321, 0]
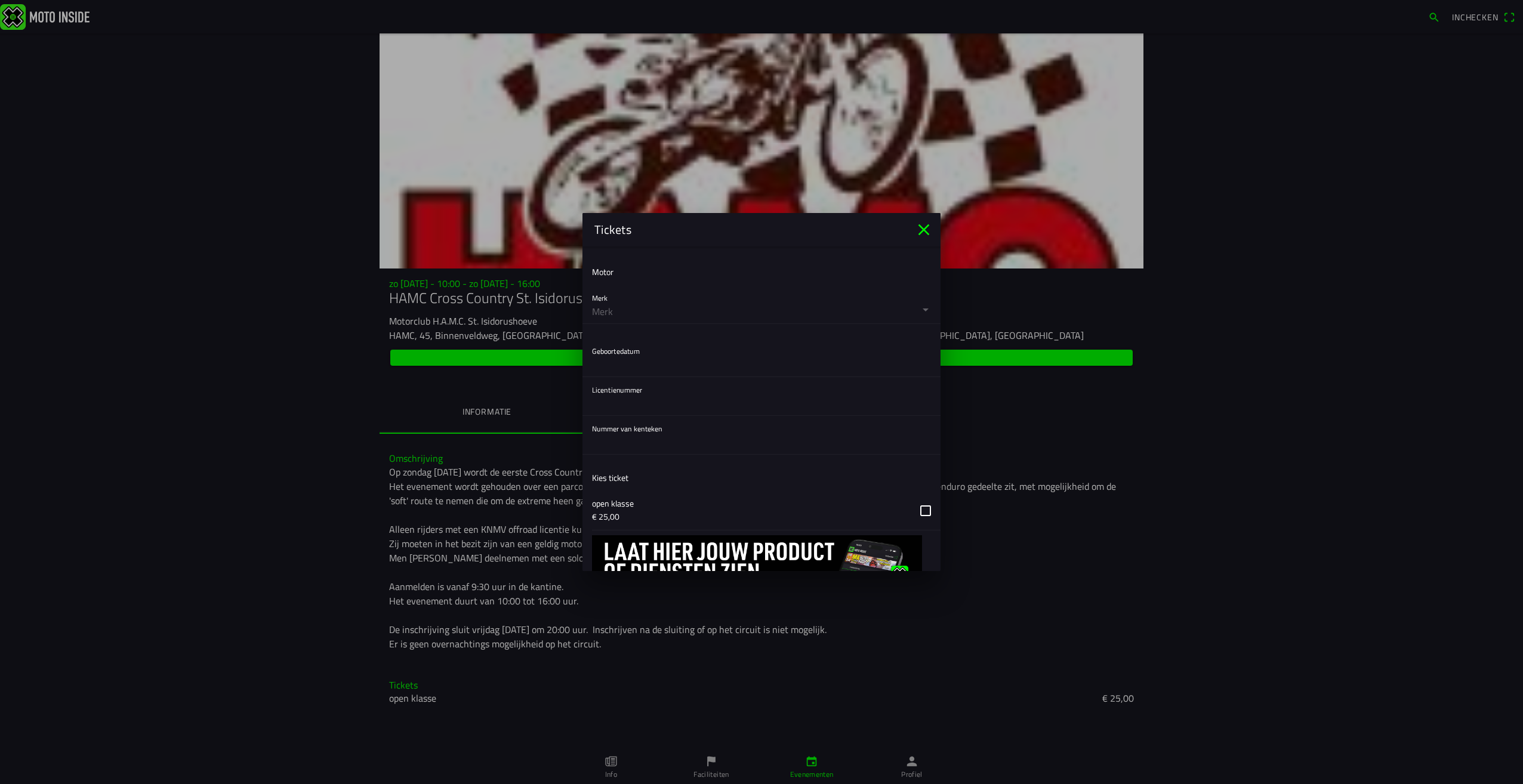
type input "0653658072"
click at [649, 368] on button "button" at bounding box center [766, 357] width 348 height 38
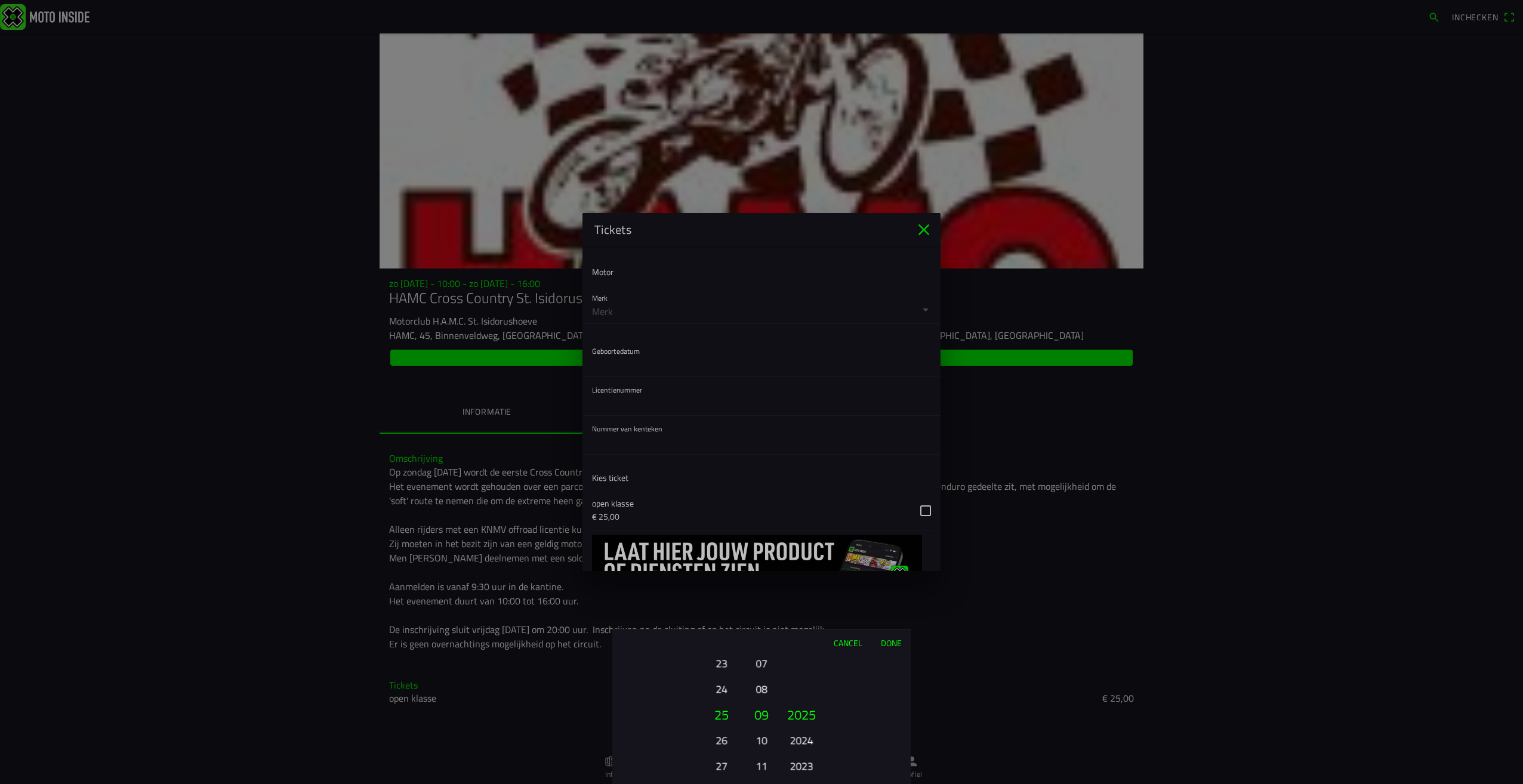
click at [720, 770] on button "27" at bounding box center [721, 765] width 33 height 21
drag, startPoint x: 755, startPoint y: 681, endPoint x: 767, endPoint y: 771, distance: 90.8
click at [767, 771] on button "08" at bounding box center [762, 777] width 17 height 21
drag, startPoint x: 762, startPoint y: 681, endPoint x: 761, endPoint y: 717, distance: 36.0
click at [761, 717] on button "03" at bounding box center [762, 710] width 21 height 26
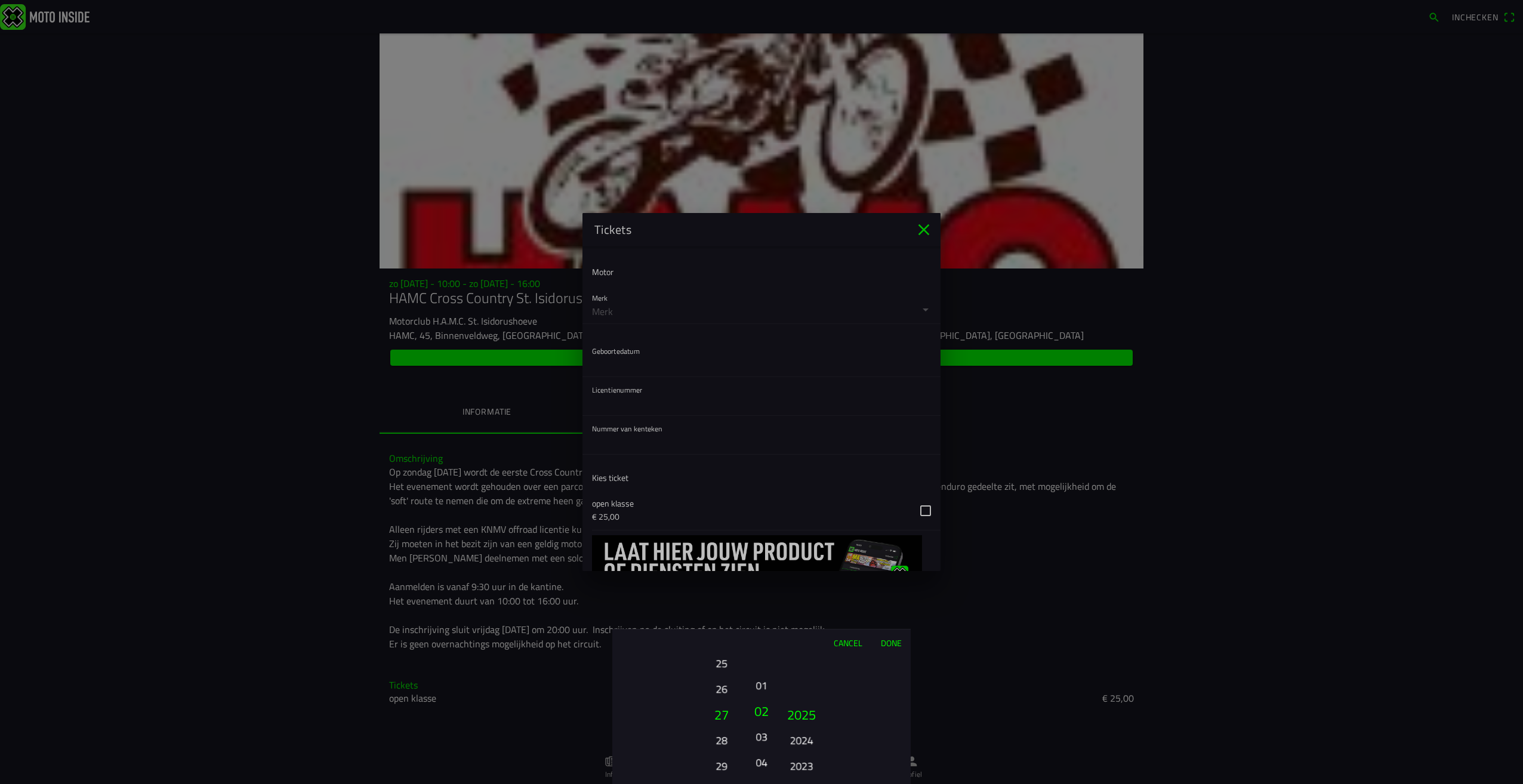
drag, startPoint x: 763, startPoint y: 709, endPoint x: 765, endPoint y: 690, distance: 19.1
click at [765, 690] on button "01" at bounding box center [762, 685] width 17 height 21
click at [762, 685] on button "02" at bounding box center [762, 688] width 17 height 21
drag, startPoint x: 802, startPoint y: 746, endPoint x: 819, endPoint y: 620, distance: 127.1
click at [820, 643] on div "Cancel Done 01 02 03 04 05 06 07 08 09 10 11 12 13 14 15 16 17 18 19 20 21 22 2…" at bounding box center [761, 706] width 298 height 155
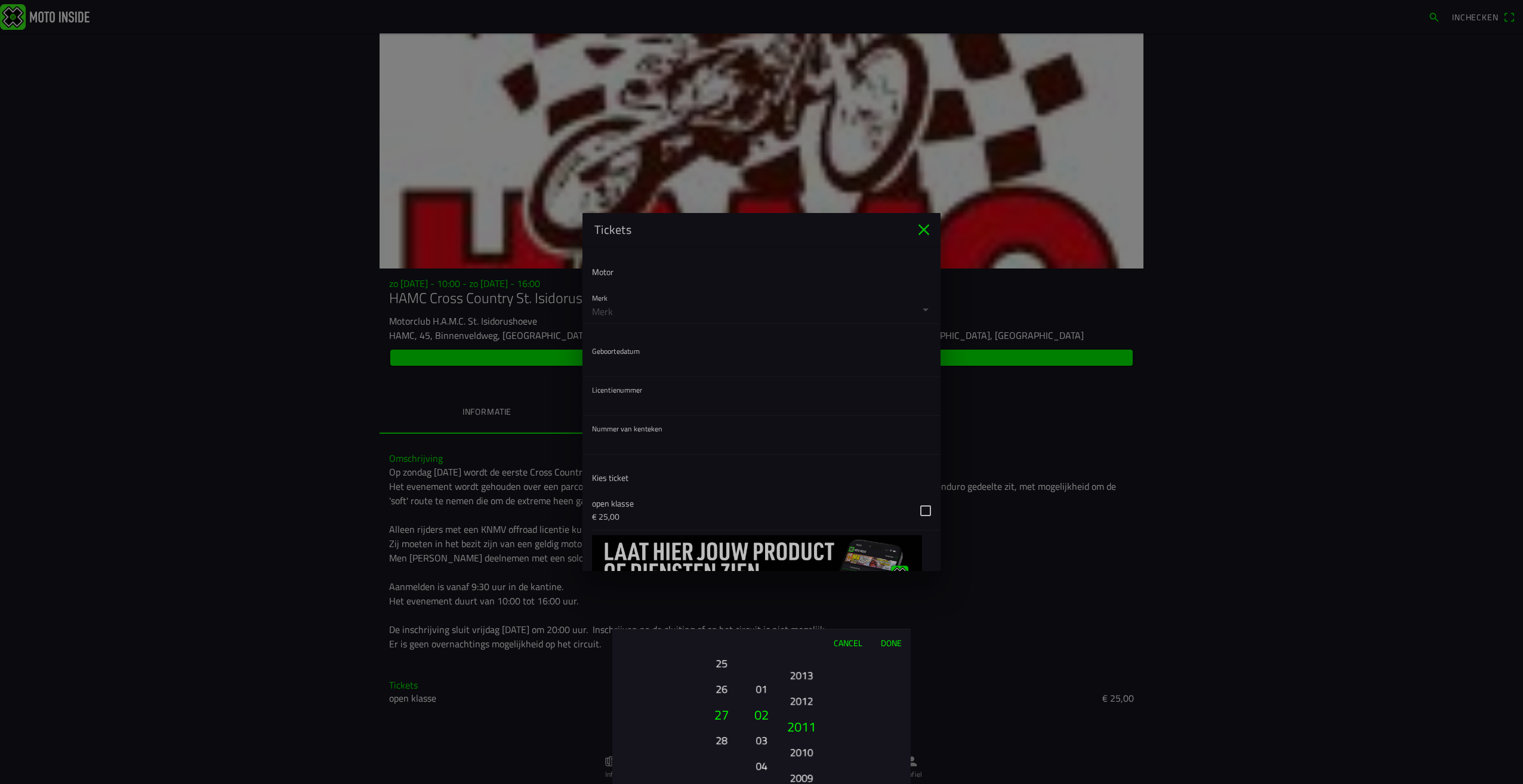
drag, startPoint x: 803, startPoint y: 756, endPoint x: 805, endPoint y: 636, distance: 120.0
click at [805, 637] on div "Cancel Done 01 02 03 04 05 06 07 08 09 10 11 12 13 14 15 16 17 18 19 20 21 22 2…" at bounding box center [761, 706] width 298 height 155
drag, startPoint x: 798, startPoint y: 737, endPoint x: 791, endPoint y: 660, distance: 77.3
click at [793, 665] on button "2008" at bounding box center [801, 670] width 33 height 21
drag, startPoint x: 793, startPoint y: 749, endPoint x: 804, endPoint y: 663, distance: 86.7
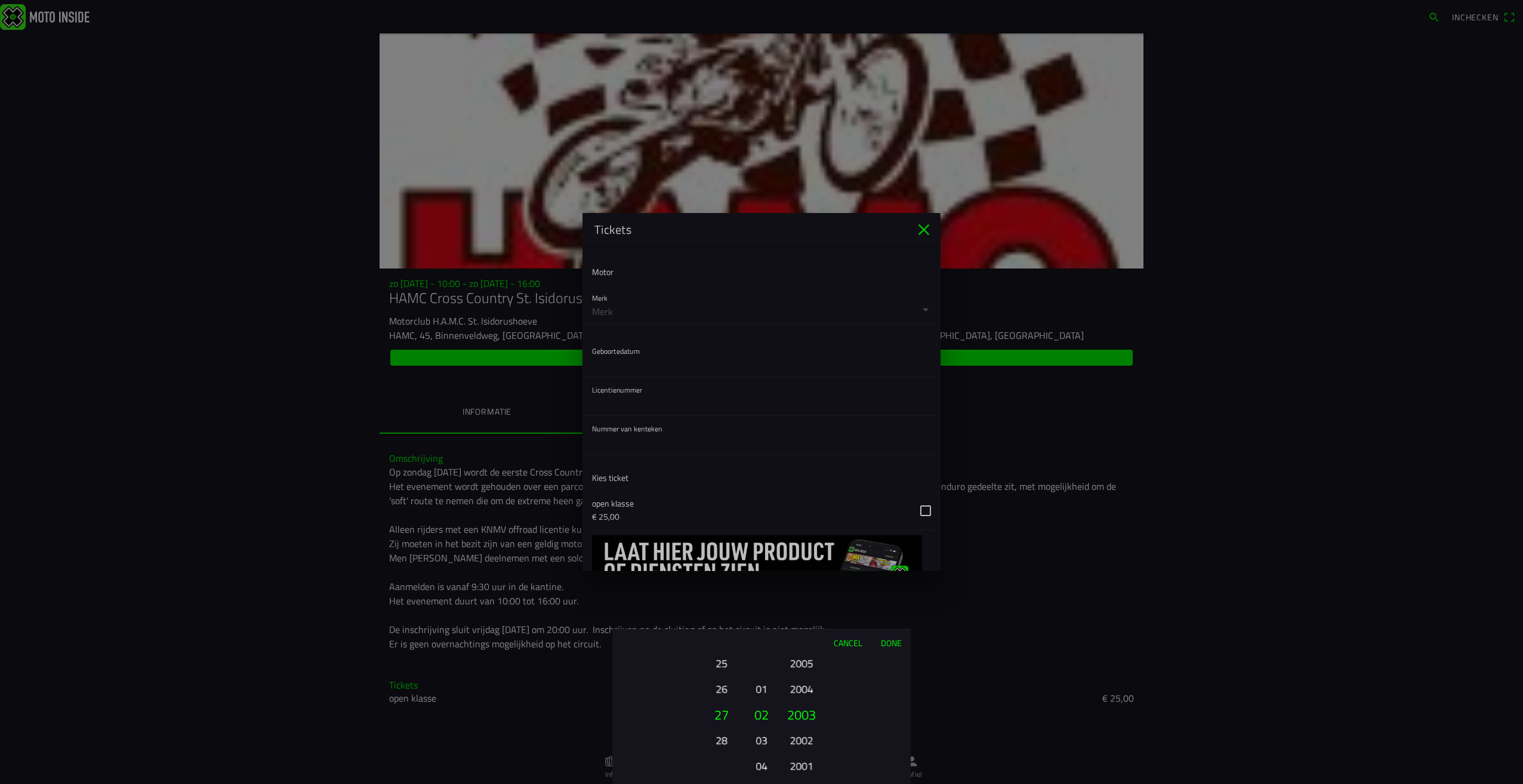
click at [804, 729] on button "2002" at bounding box center [801, 740] width 33 height 21
drag, startPoint x: 808, startPoint y: 752, endPoint x: 810, endPoint y: 681, distance: 71.0
click at [810, 681] on button "1996" at bounding box center [801, 678] width 33 height 21
drag, startPoint x: 805, startPoint y: 725, endPoint x: 800, endPoint y: 736, distance: 12.1
click at [800, 736] on button "1993" at bounding box center [801, 741] width 33 height 21
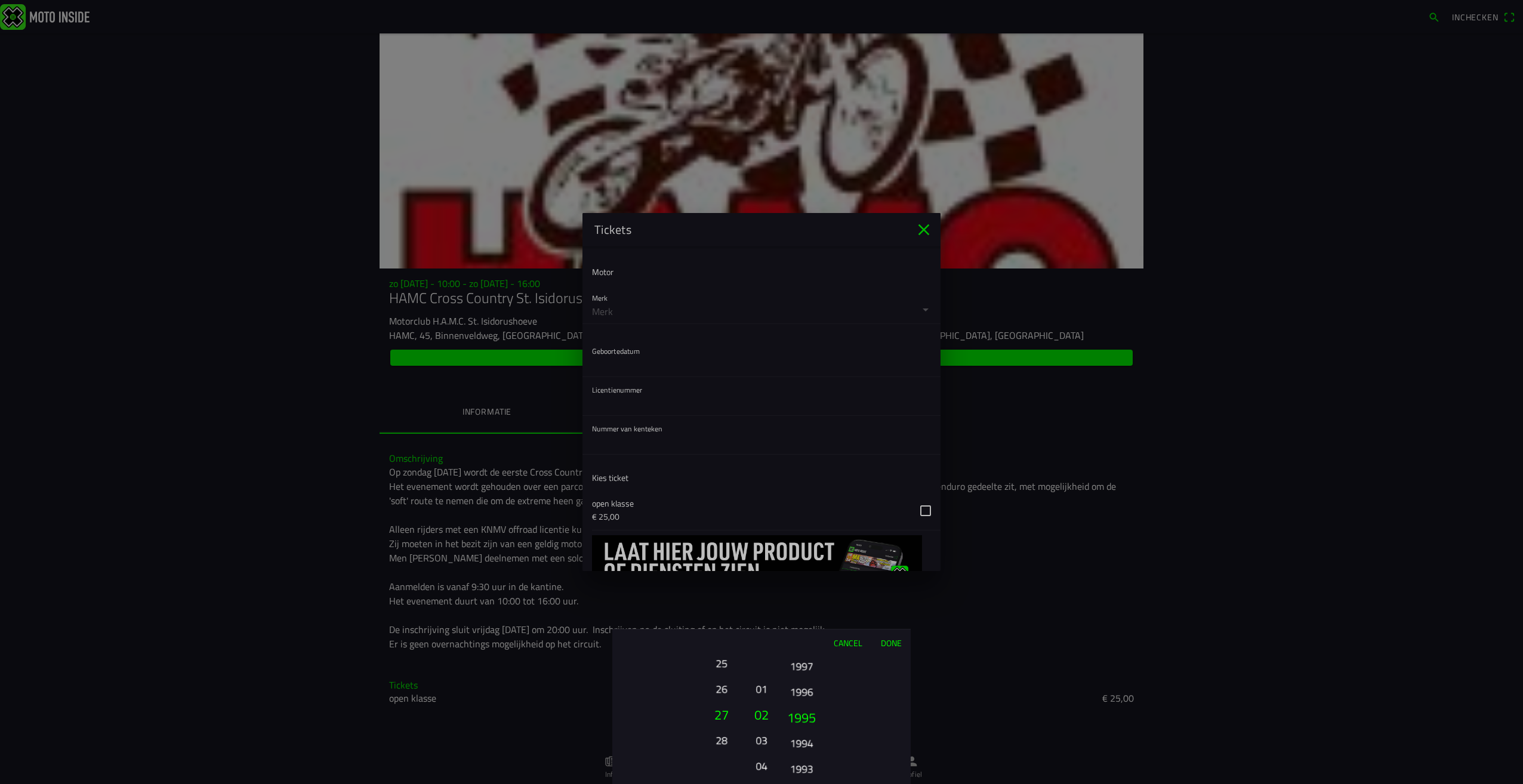
drag, startPoint x: 802, startPoint y: 735, endPoint x: 804, endPoint y: 704, distance: 31.1
click at [804, 704] on ion-picker-column "2025 2024 2023 2022 2021 2020 2019 2018 2017 2016 2015 2014 2013 2012 2011 2010…" at bounding box center [843, 720] width 134 height 128
drag, startPoint x: 802, startPoint y: 737, endPoint x: 818, endPoint y: 719, distance: 24.1
click at [802, 737] on button "1994" at bounding box center [801, 740] width 33 height 21
drag, startPoint x: 809, startPoint y: 738, endPoint x: 807, endPoint y: 696, distance: 42.0
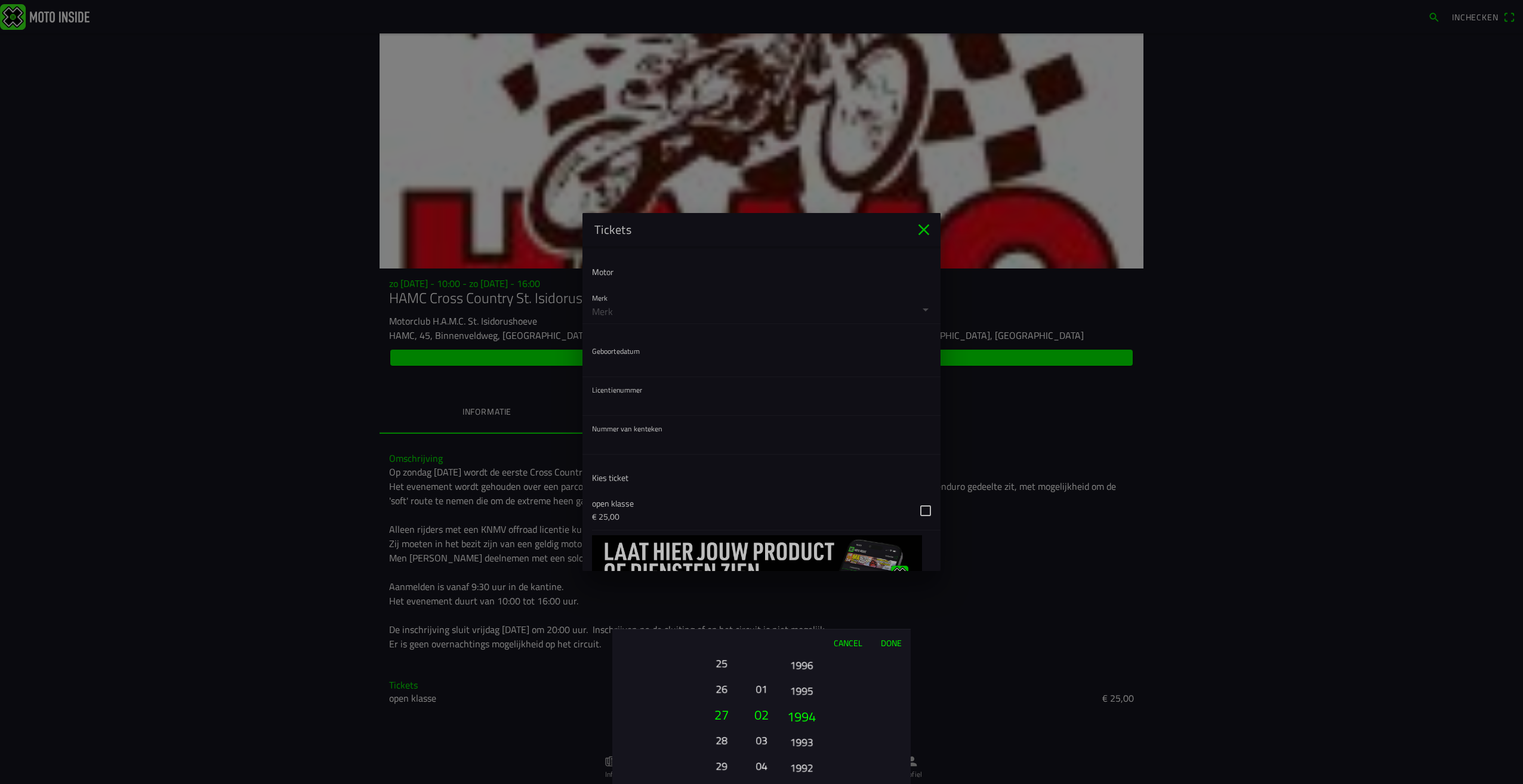
click at [807, 696] on button "1995" at bounding box center [801, 690] width 33 height 21
click at [804, 718] on button "1994" at bounding box center [801, 715] width 40 height 26
click at [888, 643] on button "Done" at bounding box center [891, 642] width 39 height 26
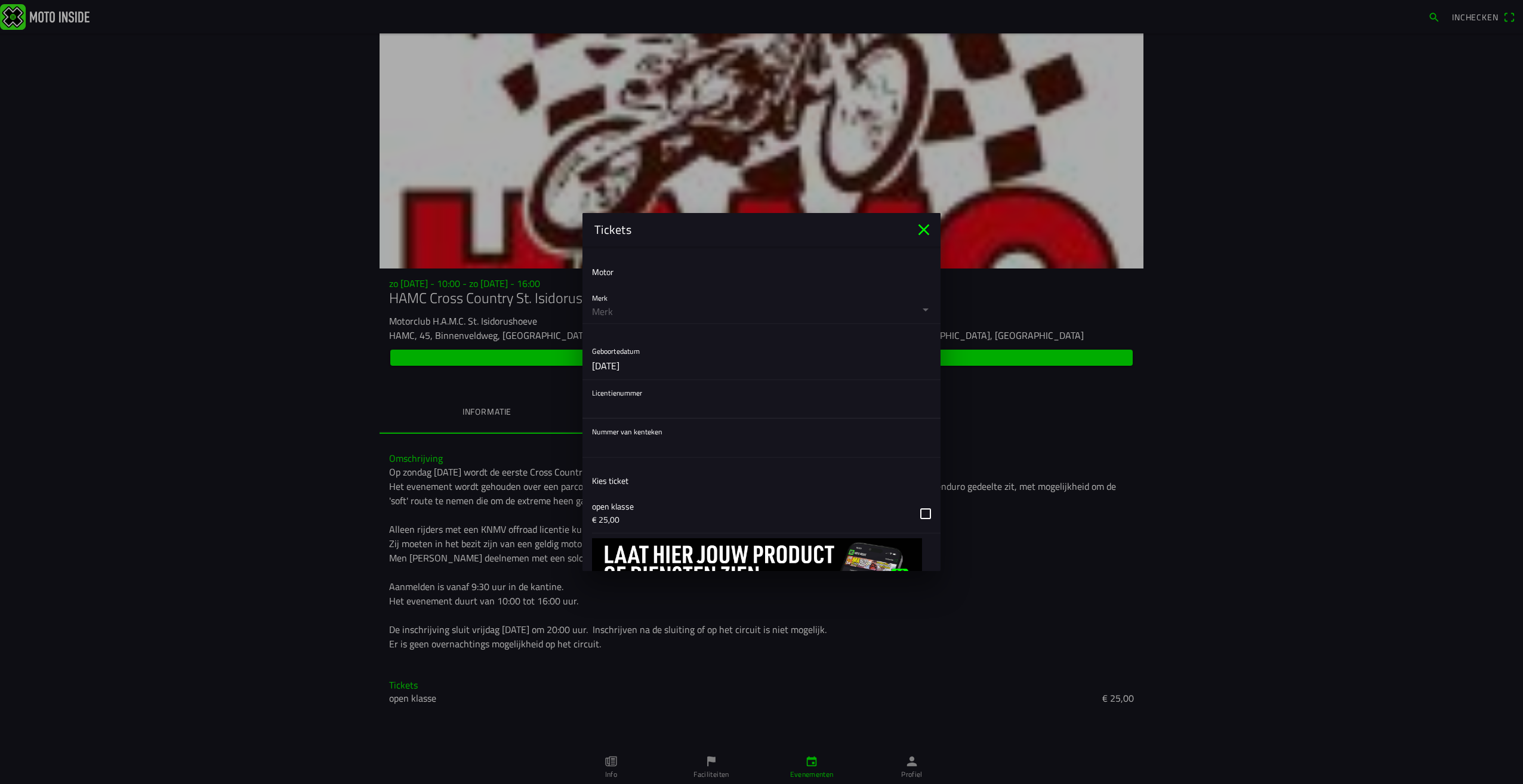
click at [639, 418] on input "text" at bounding box center [762, 406] width 339 height 24
paste input "452346"
type input "452346"
click at [642, 445] on input "text" at bounding box center [762, 445] width 339 height 24
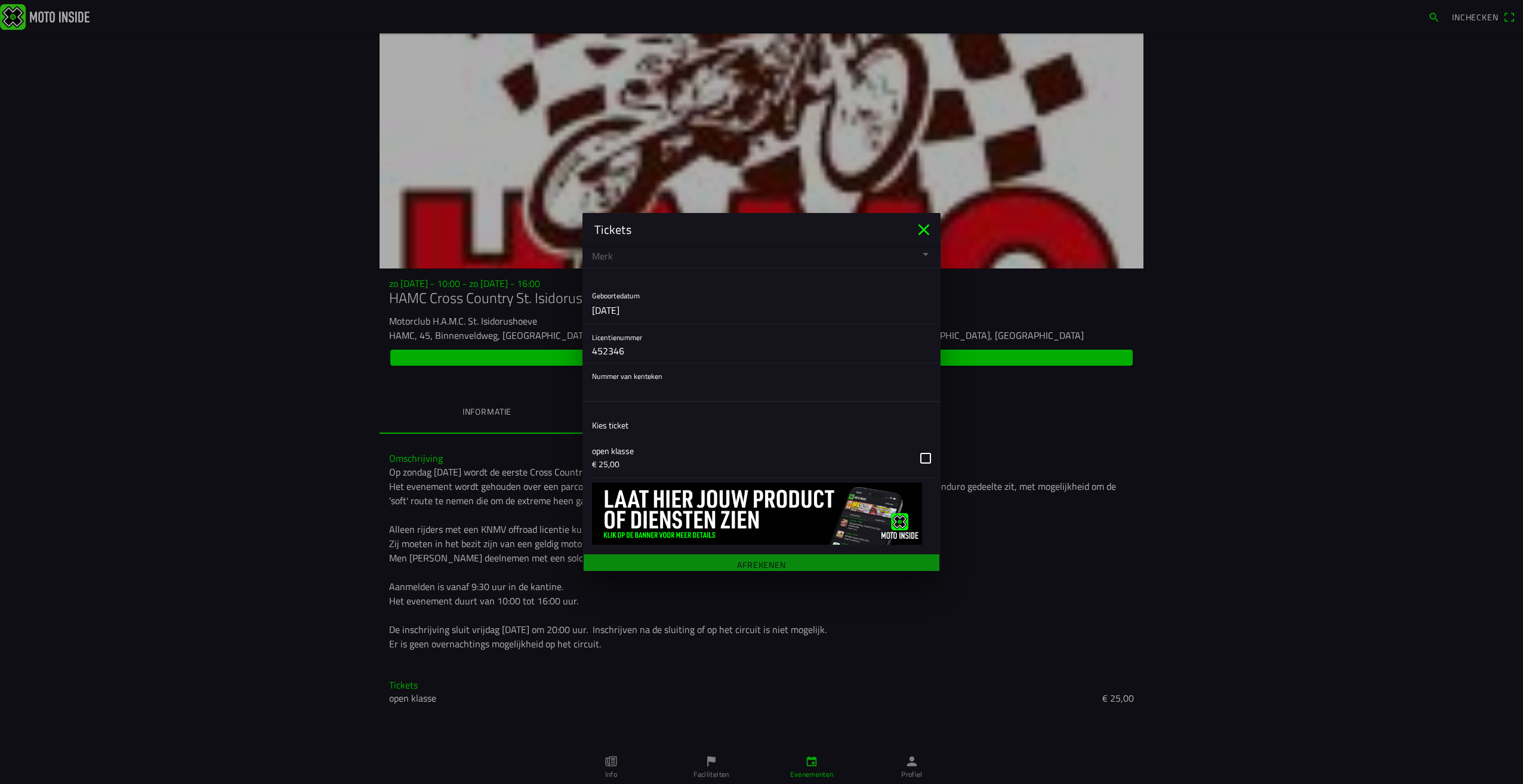
scroll to position [384, 0]
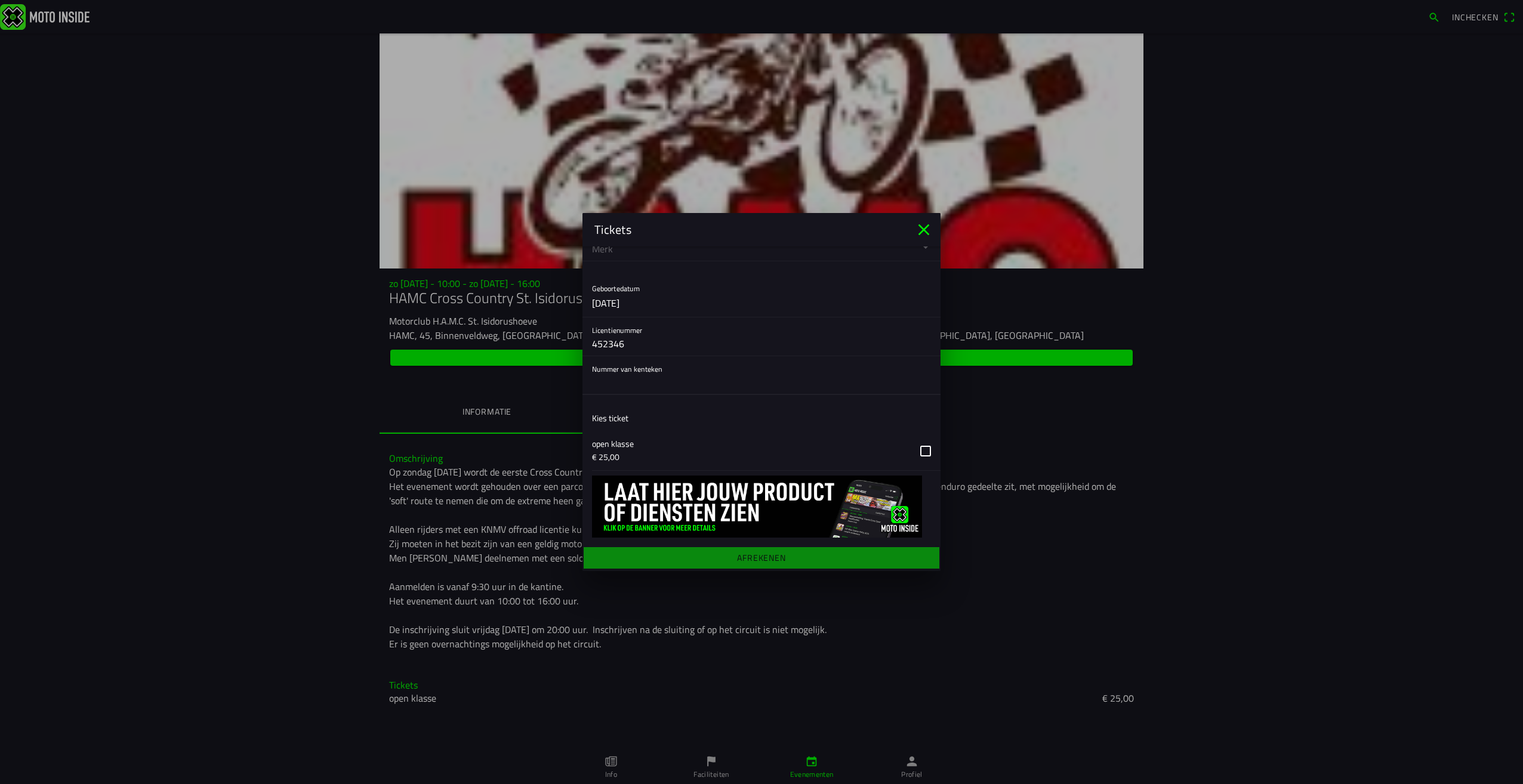
click at [803, 554] on main "Registratieformulier Geslacht Man Vrouw Voornaam torento Achternaam smeets E-ma…" at bounding box center [762, 409] width 358 height 325
click at [757, 560] on main "Registratieformulier Geslacht Man Vrouw Voornaam torento Achternaam smeets E-ma…" at bounding box center [762, 409] width 358 height 325
click at [764, 561] on main "Registratieformulier Geslacht Man Vrouw Voornaam torento Achternaam smeets E-ma…" at bounding box center [762, 409] width 358 height 325
click at [684, 387] on input "text" at bounding box center [762, 382] width 339 height 24
click at [930, 230] on icon "close" at bounding box center [924, 230] width 19 height 19
